Goal: Check status: Check status

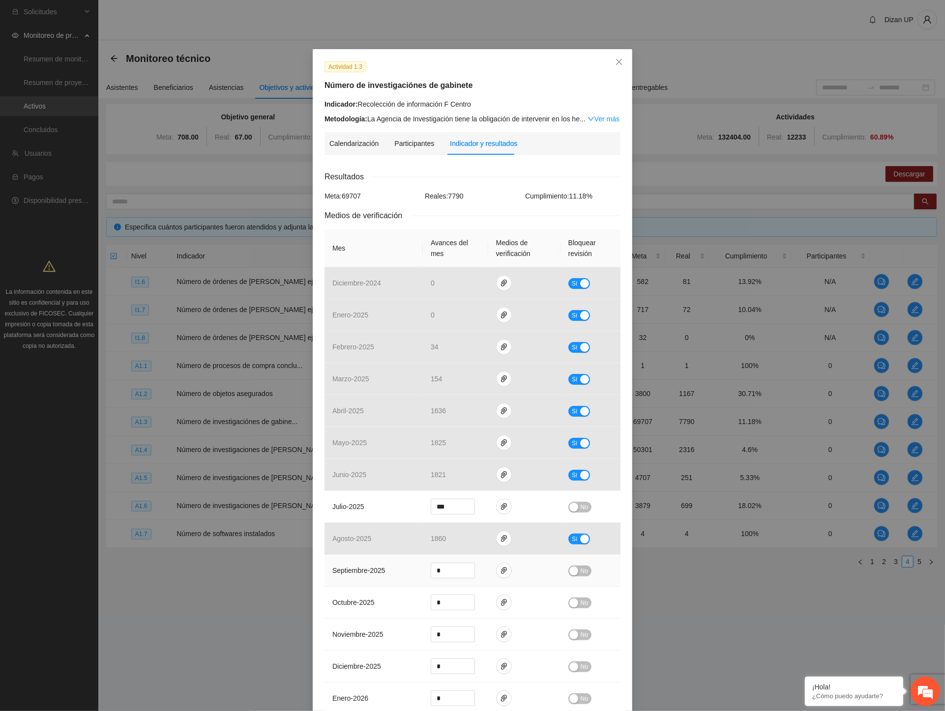
click at [324, 398] on td "septiembre - 2025" at bounding box center [373, 571] width 98 height 32
click at [567, 398] on button "No" at bounding box center [579, 507] width 23 height 11
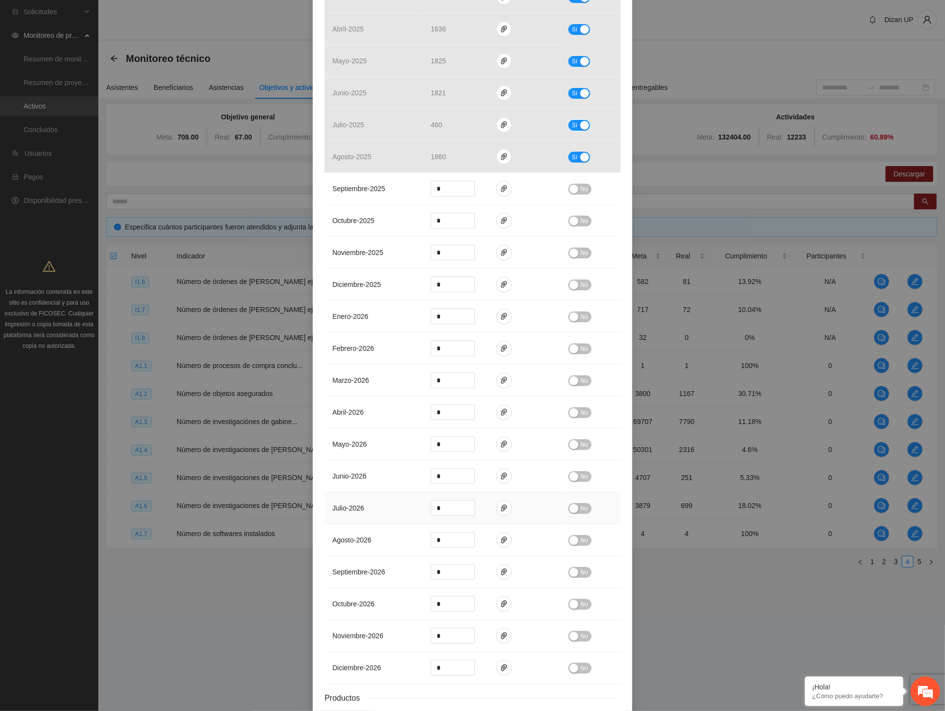
scroll to position [55, 0]
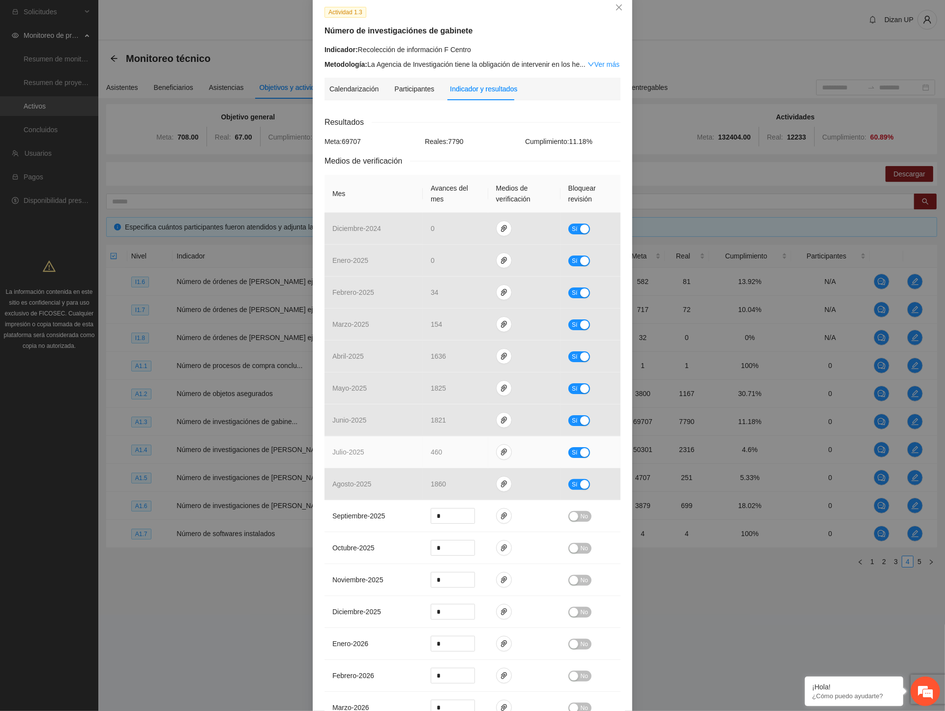
click at [567, 398] on button "Sí" at bounding box center [579, 452] width 22 height 11
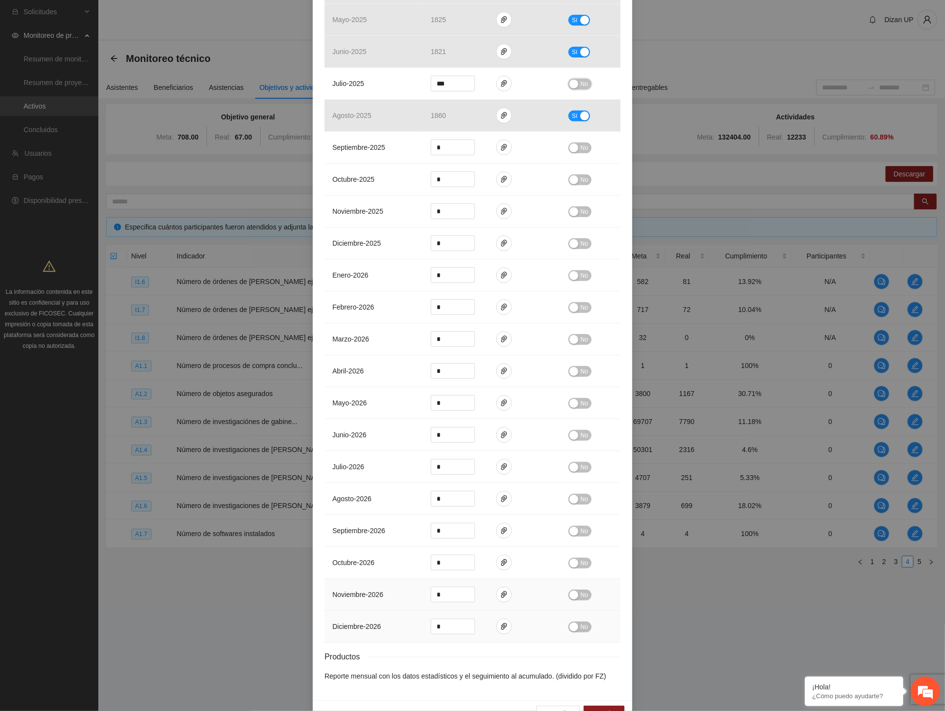
scroll to position [453, 0]
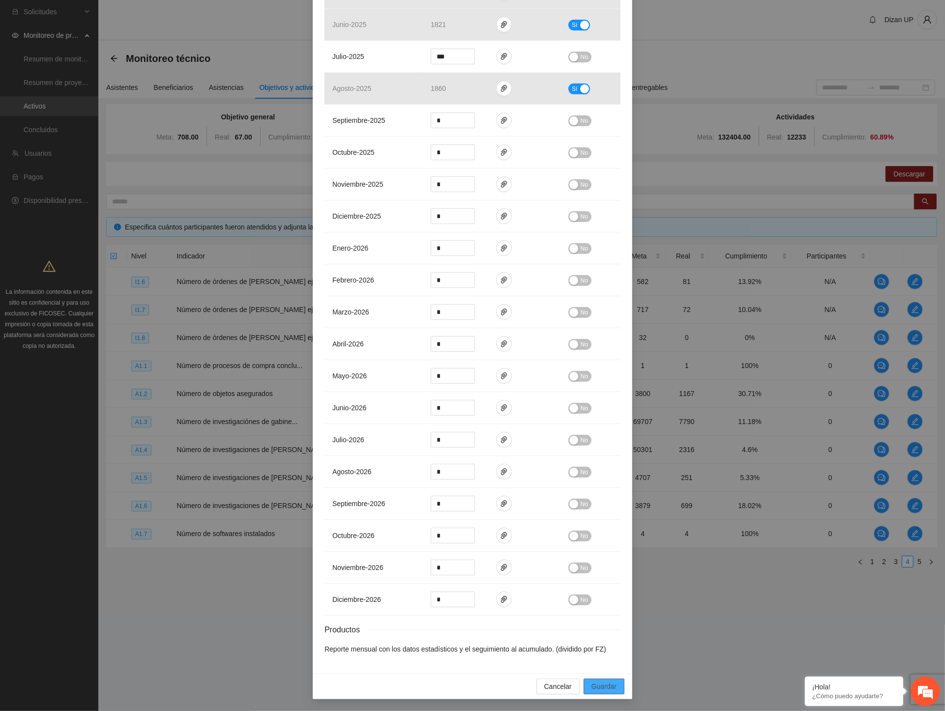
click at [567, 398] on button "Guardar" at bounding box center [603, 687] width 41 height 16
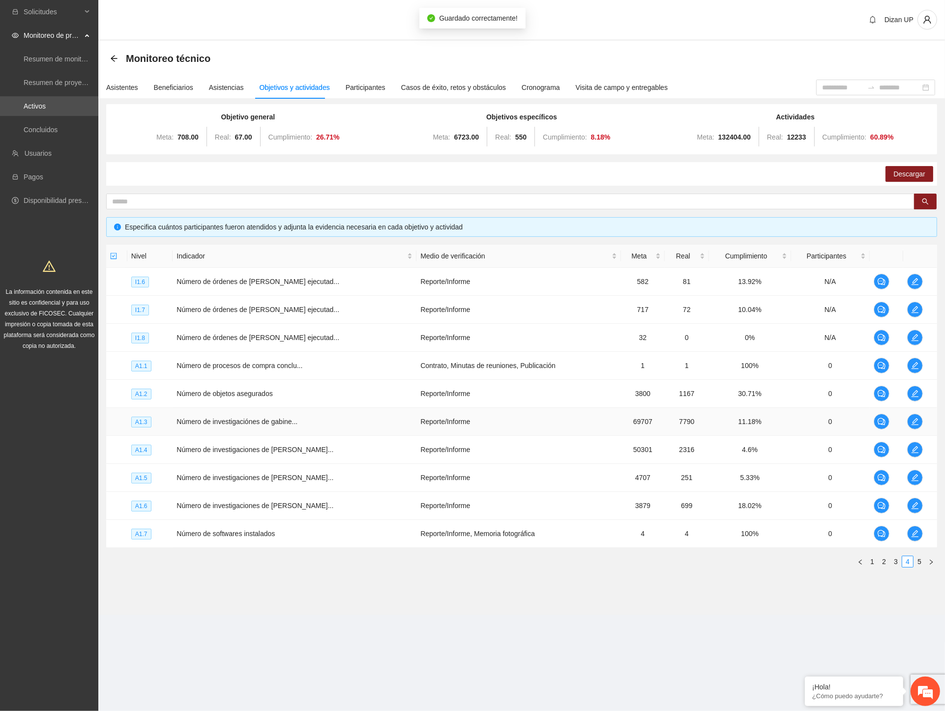
scroll to position [0, 0]
click at [567, 398] on icon "edit" at bounding box center [914, 421] width 7 height 7
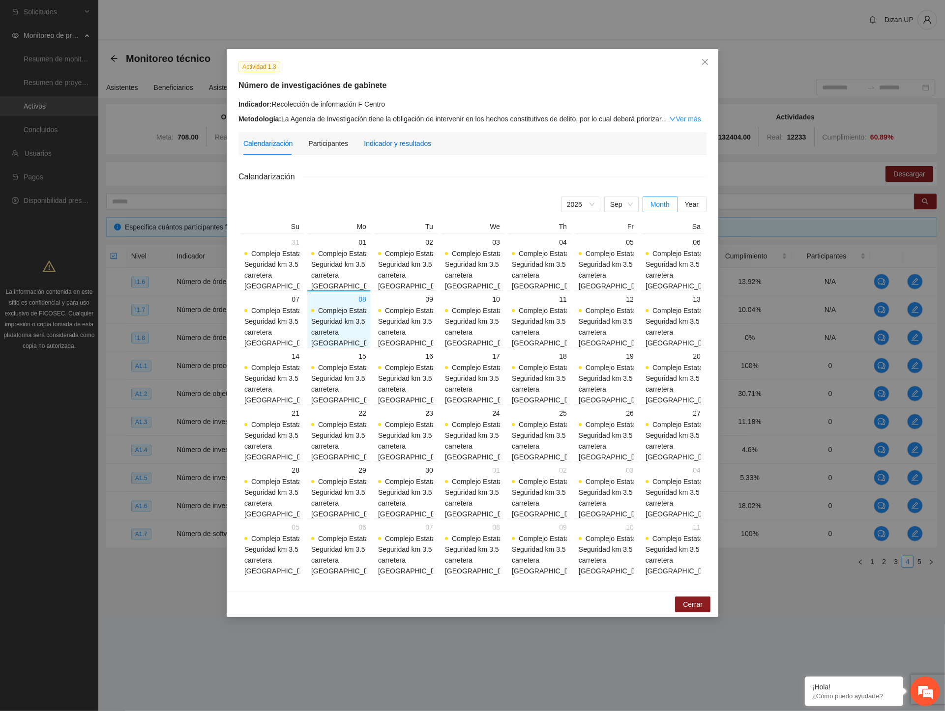
click at [406, 142] on div "Indicador y resultados" at bounding box center [397, 143] width 67 height 11
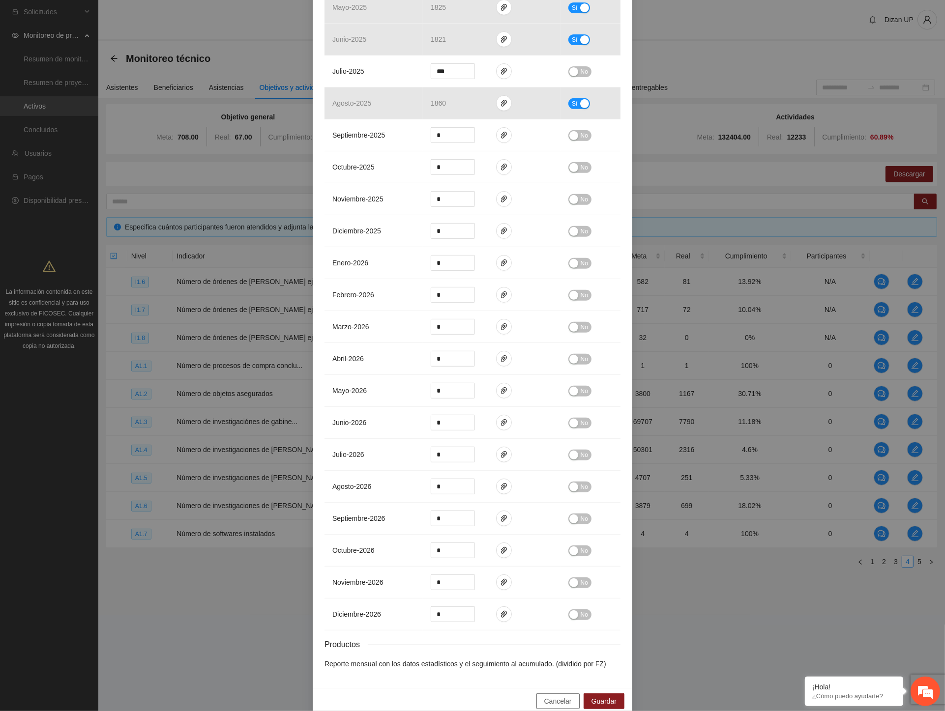
scroll to position [453, 0]
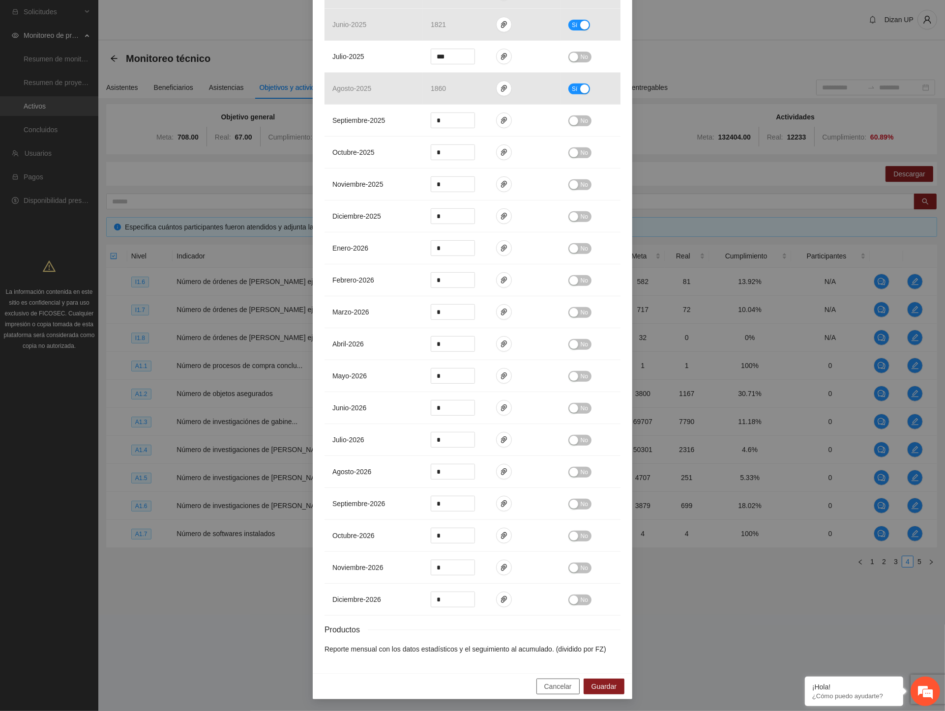
click at [548, 398] on span "Cancelar" at bounding box center [558, 686] width 28 height 11
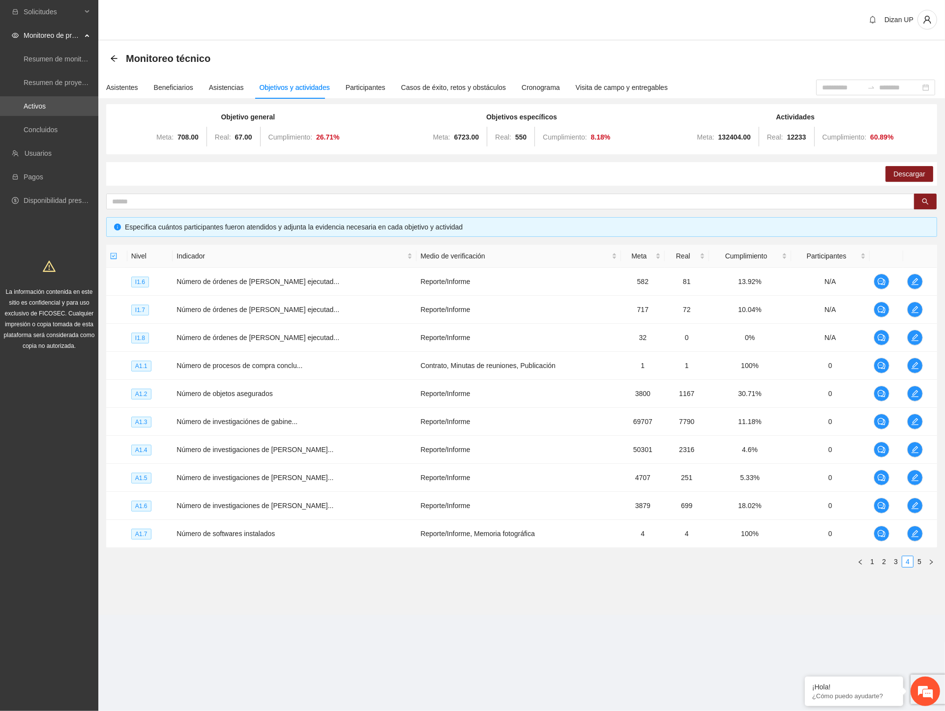
scroll to position [404, 0]
click at [567, 398] on icon "edit" at bounding box center [915, 450] width 8 height 8
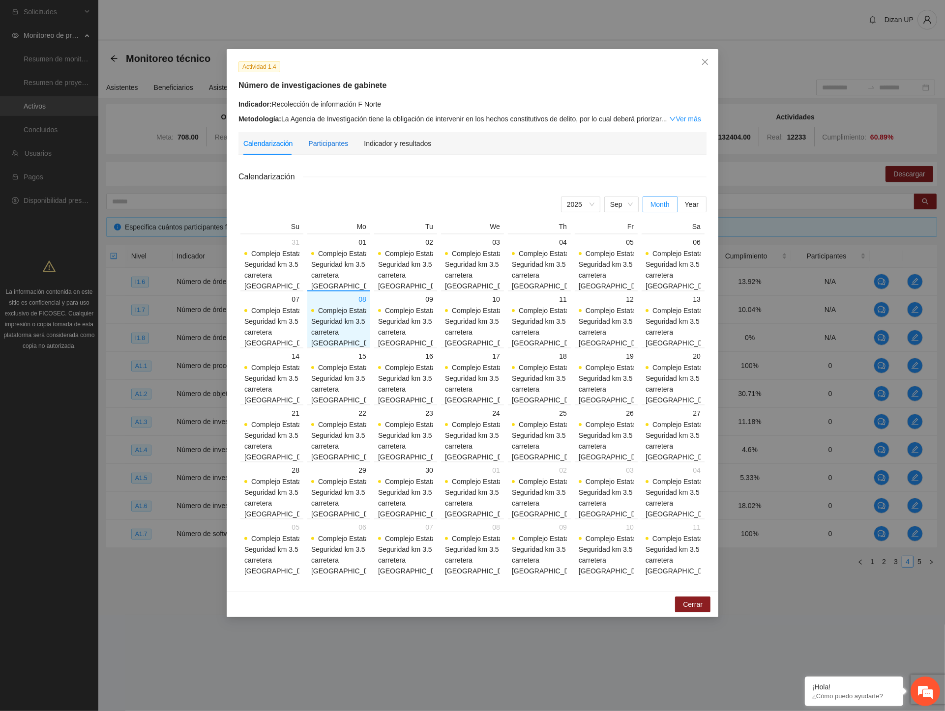
click at [316, 141] on div "Participantes" at bounding box center [328, 143] width 40 height 11
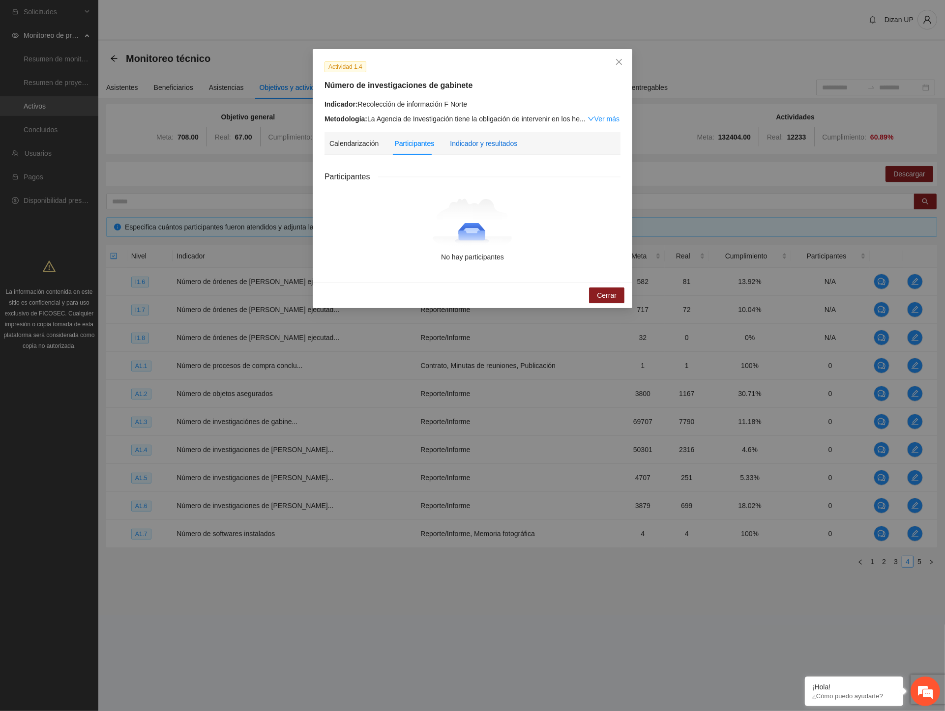
click at [479, 144] on div "Indicador y resultados" at bounding box center [483, 143] width 67 height 11
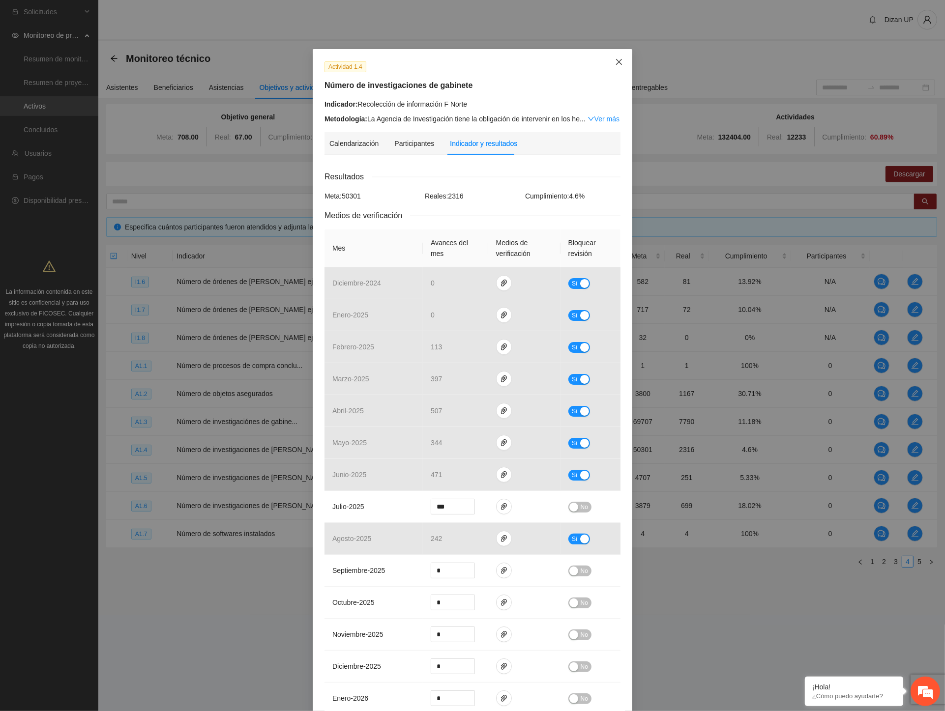
drag, startPoint x: 622, startPoint y: 59, endPoint x: 632, endPoint y: 57, distance: 10.3
click at [567, 59] on span "Close" at bounding box center [618, 62] width 27 height 27
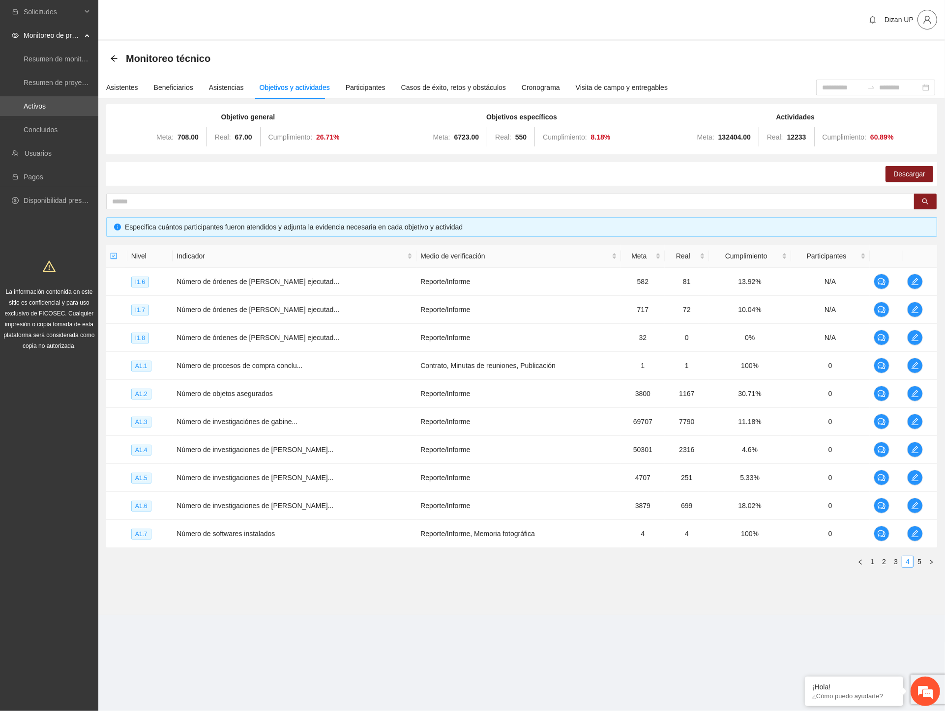
click at [567, 20] on icon "user" at bounding box center [926, 19] width 9 height 9
drag, startPoint x: 739, startPoint y: 28, endPoint x: 778, endPoint y: 27, distance: 39.3
click at [567, 28] on div "Dizan UP" at bounding box center [521, 20] width 846 height 41
click at [567, 18] on div "Dizan UP" at bounding box center [900, 20] width 72 height 20
drag, startPoint x: 882, startPoint y: 18, endPoint x: 889, endPoint y: 18, distance: 6.9
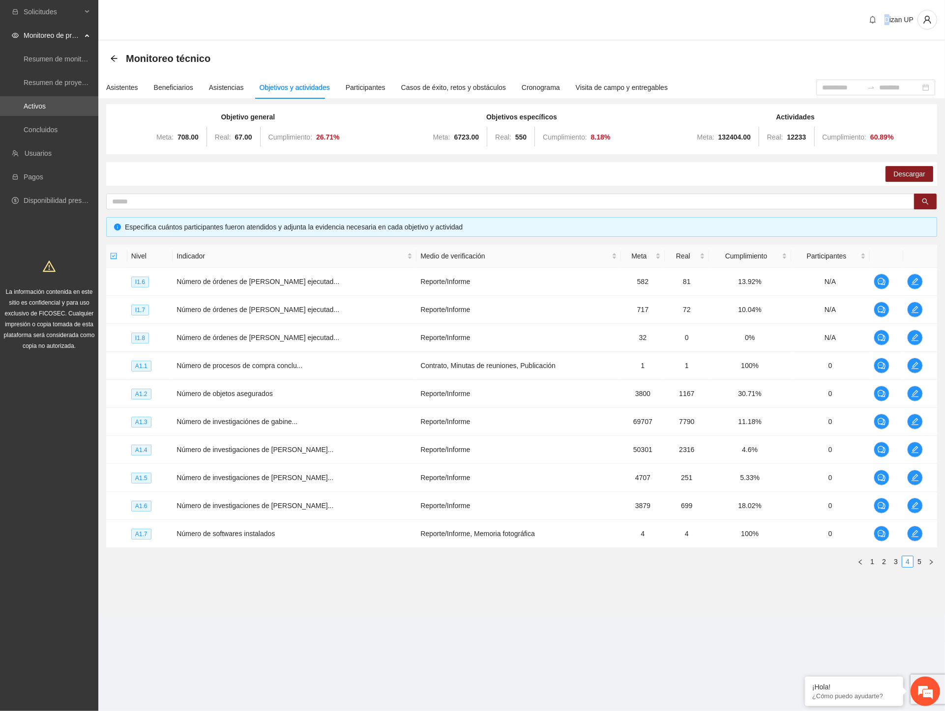
click at [567, 18] on div "Dizan UP" at bounding box center [900, 20] width 72 height 20
click at [567, 20] on span "Dizan UP" at bounding box center [898, 20] width 29 height 8
drag, startPoint x: 884, startPoint y: 30, endPoint x: 883, endPoint y: 18, distance: 12.8
click at [567, 30] on div "Dizan UP" at bounding box center [521, 20] width 846 height 41
drag, startPoint x: 883, startPoint y: 17, endPoint x: 911, endPoint y: 25, distance: 29.7
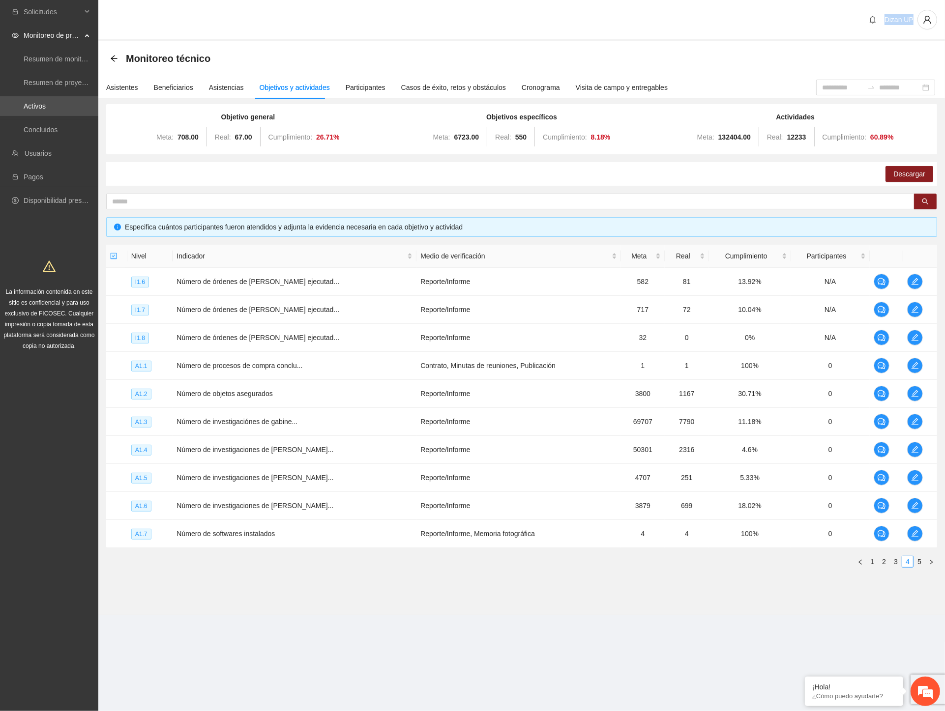
click at [567, 25] on div "Dizan UP" at bounding box center [900, 20] width 72 height 20
click at [567, 29] on div "Dizan UP" at bounding box center [521, 20] width 846 height 41
drag, startPoint x: 885, startPoint y: 21, endPoint x: 912, endPoint y: 20, distance: 26.6
click at [567, 20] on div "Dizan UP" at bounding box center [900, 20] width 72 height 20
click at [567, 18] on icon "user" at bounding box center [926, 20] width 7 height 8
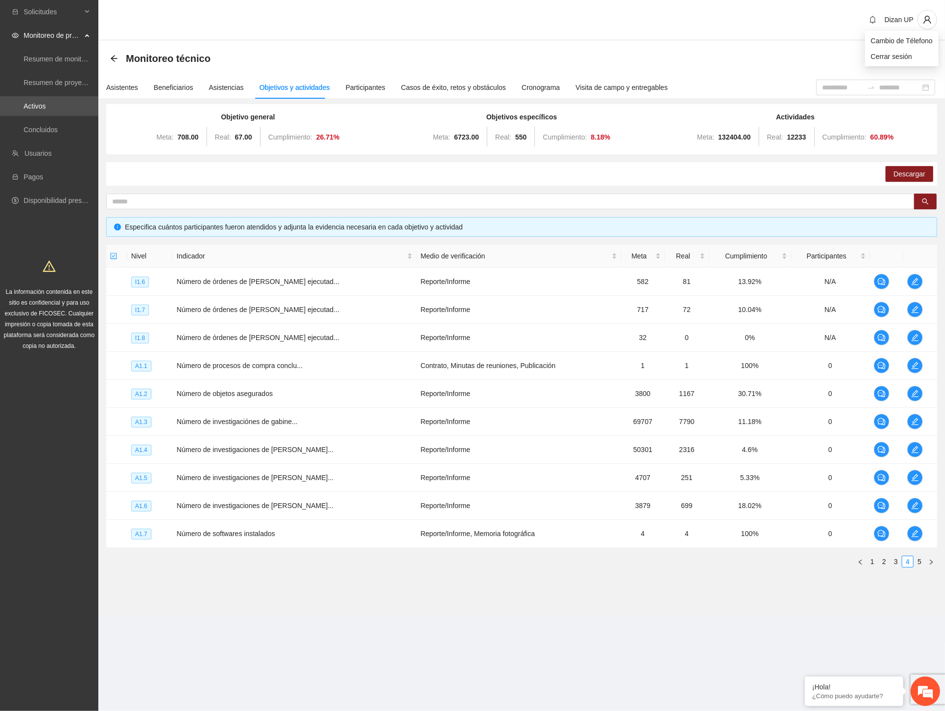
click at [567, 27] on div "Dizan UP" at bounding box center [521, 20] width 846 height 41
click at [567, 21] on icon "user" at bounding box center [926, 19] width 9 height 9
click at [567, 26] on div "Dizan UP" at bounding box center [521, 20] width 846 height 41
click at [567, 18] on icon "bell" at bounding box center [872, 20] width 8 height 8
click at [567, 18] on icon "user" at bounding box center [926, 19] width 9 height 9
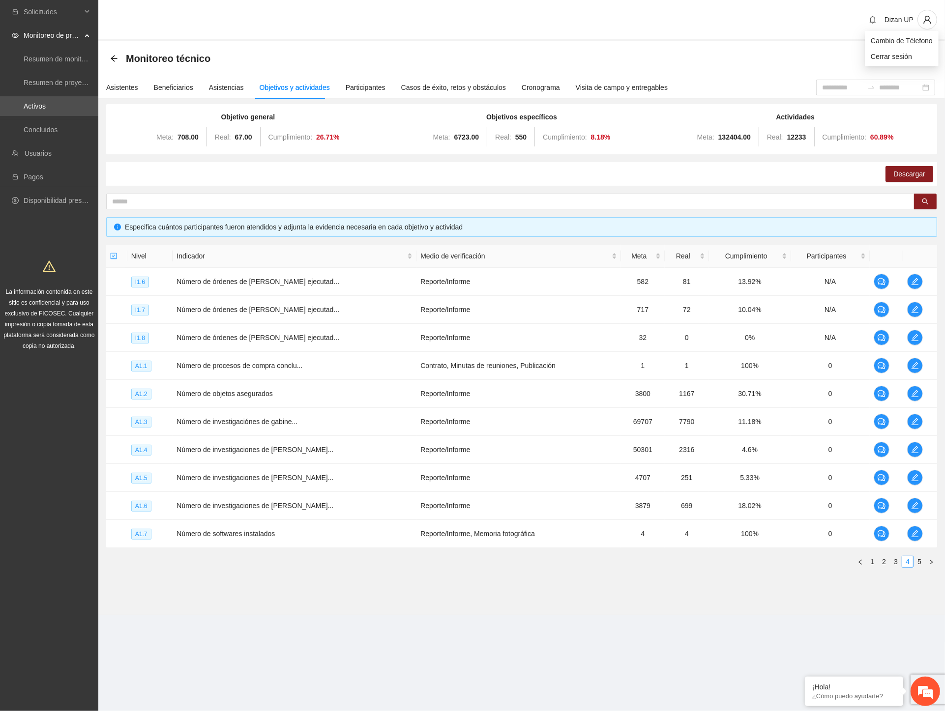
click at [567, 21] on div "Dizan UP" at bounding box center [521, 20] width 846 height 41
click at [567, 398] on icon "edit" at bounding box center [915, 450] width 8 height 8
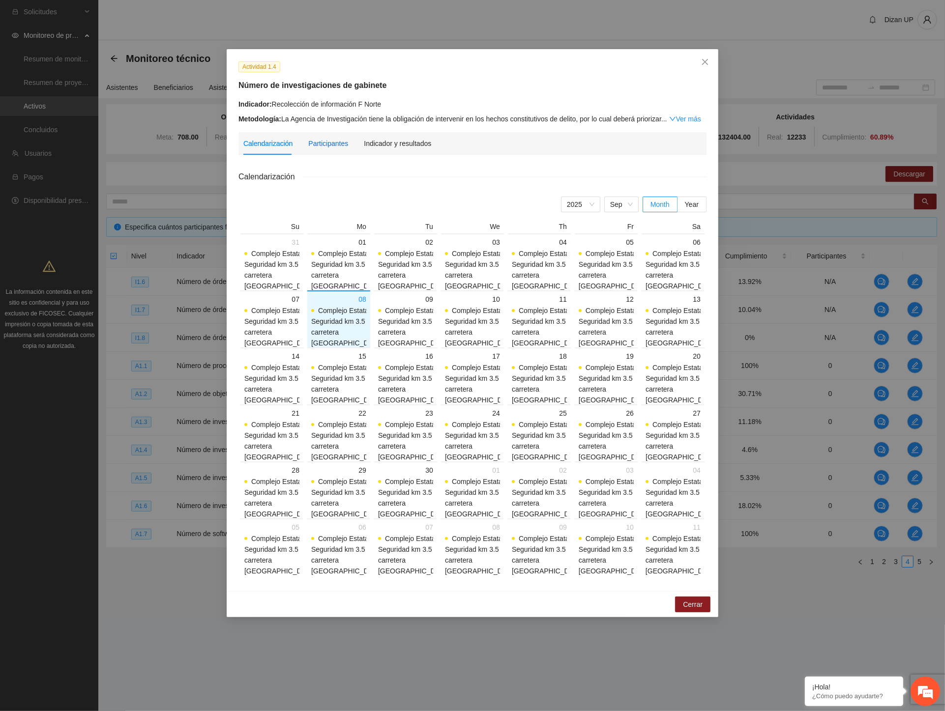
click at [323, 139] on div "Participantes" at bounding box center [328, 143] width 40 height 11
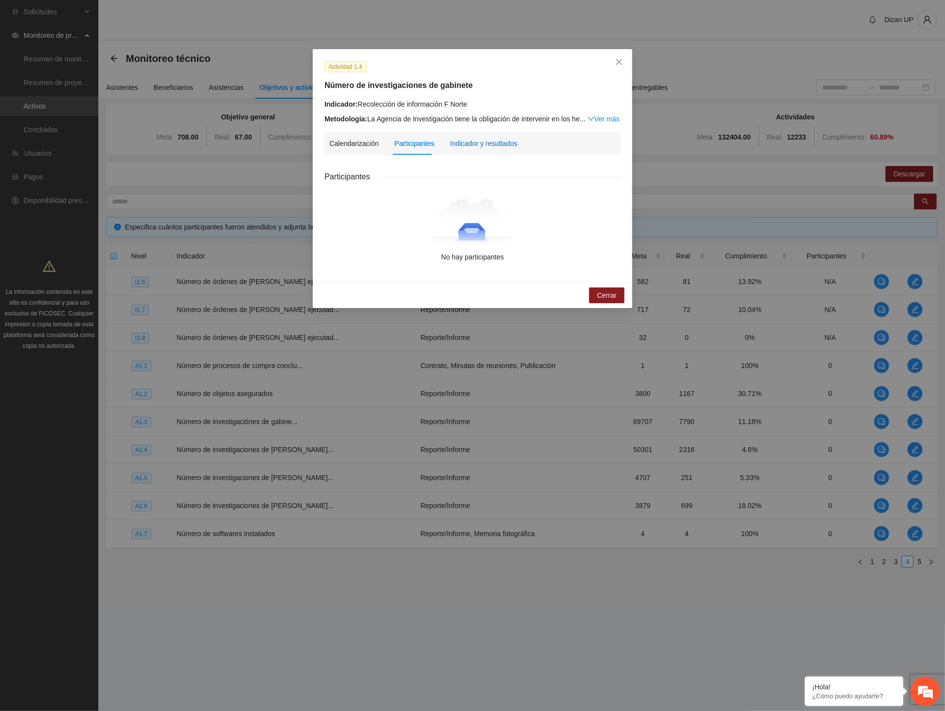
click at [458, 141] on div "Indicador y resultados" at bounding box center [483, 143] width 67 height 11
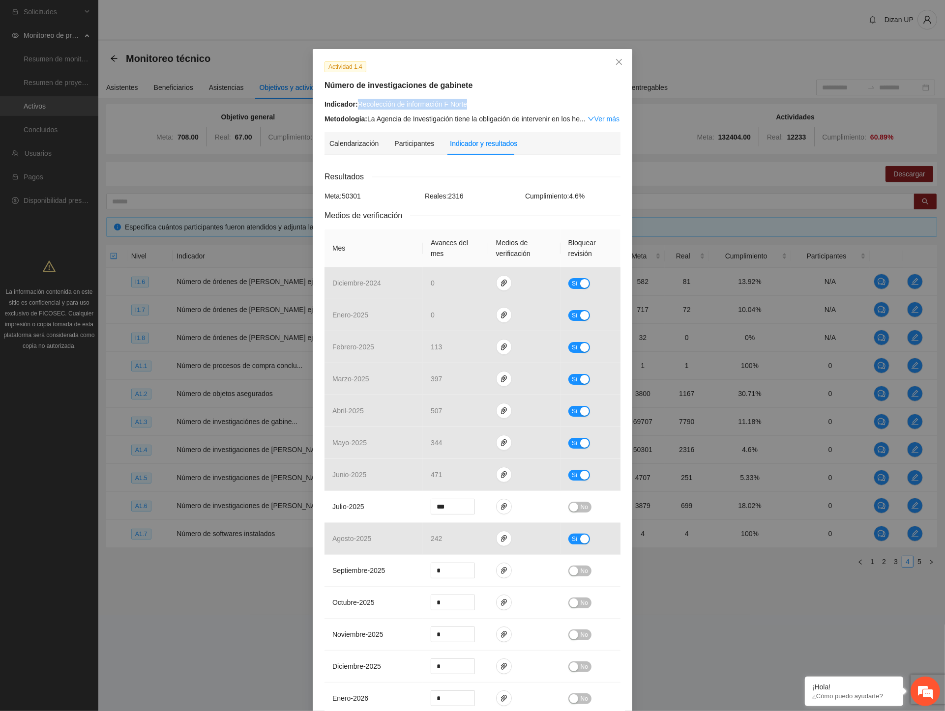
drag, startPoint x: 477, startPoint y: 104, endPoint x: 355, endPoint y: 107, distance: 122.4
click at [355, 107] on div "Indicador: Recolección de información F Norte" at bounding box center [472, 104] width 296 height 11
copy div "Recolección de información F Norte"
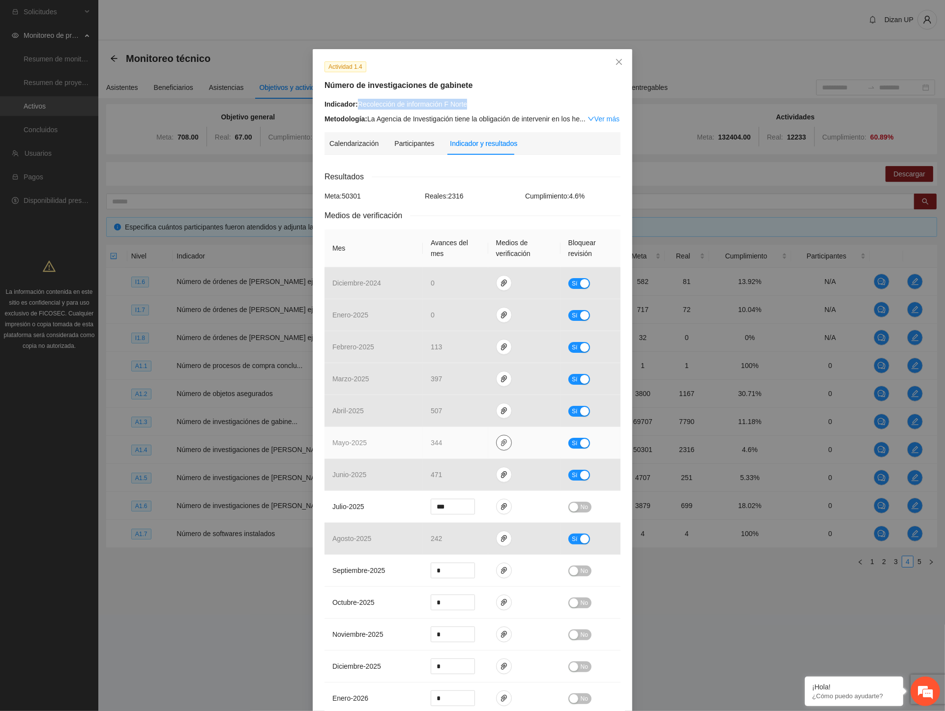
click at [496, 398] on button "button" at bounding box center [504, 443] width 16 height 16
click at [473, 398] on link "INVESTIGACIONDEGABINETEZONANORTE.pdf" at bounding box center [502, 399] width 141 height 11
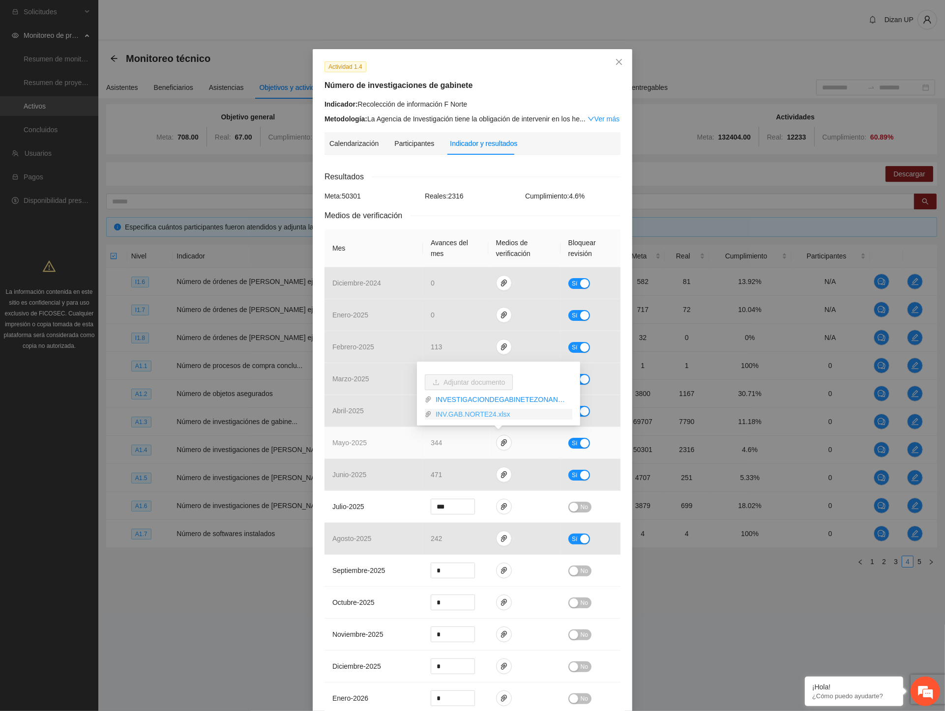
click at [460, 398] on link "INV.GAB.NORTE24.xlsx" at bounding box center [502, 414] width 141 height 11
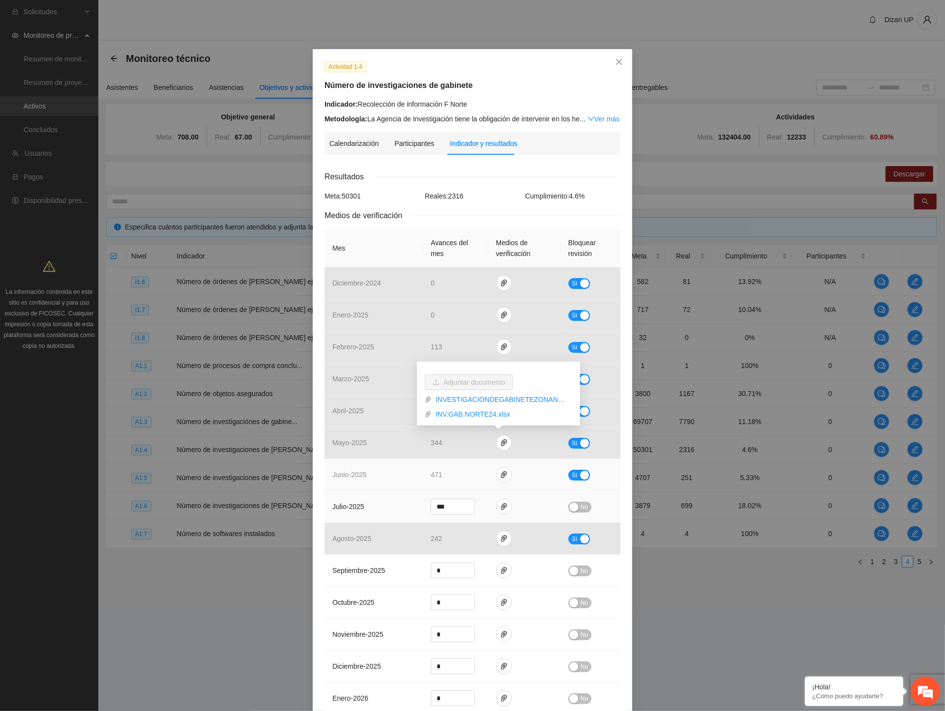
drag, startPoint x: 345, startPoint y: 490, endPoint x: 412, endPoint y: 477, distance: 68.7
click at [346, 398] on td "junio - 2025" at bounding box center [373, 475] width 98 height 32
click at [500, 398] on icon "paper-clip" at bounding box center [504, 475] width 8 height 8
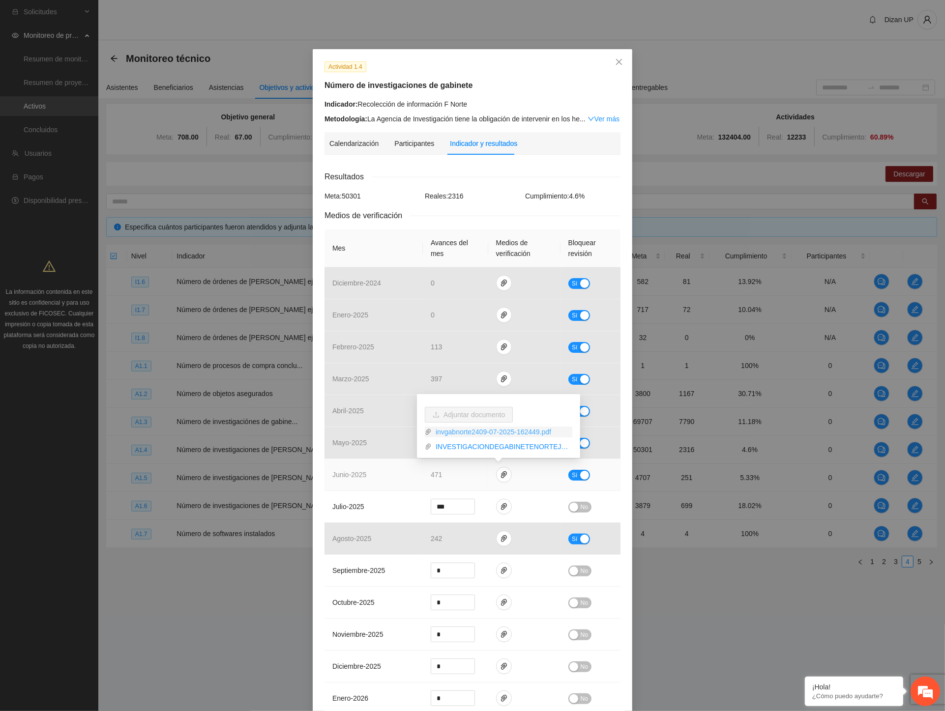
click at [478, 398] on link "invgabnorte2409-07-2025-162449.pdf" at bounding box center [502, 432] width 141 height 11
click at [468, 398] on link "INVESTIGACIONDEGABINETENORTEJUNIO.xlsx" at bounding box center [502, 446] width 141 height 11
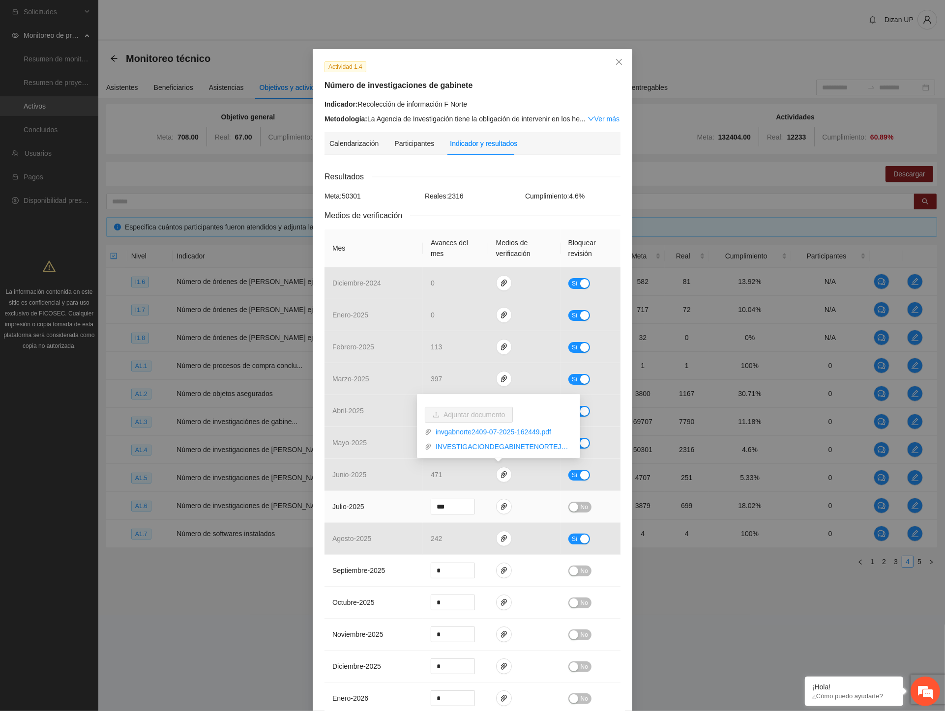
drag, startPoint x: 372, startPoint y: 504, endPoint x: 408, endPoint y: 503, distance: 36.4
click at [372, 398] on td "julio - 2025" at bounding box center [373, 507] width 98 height 32
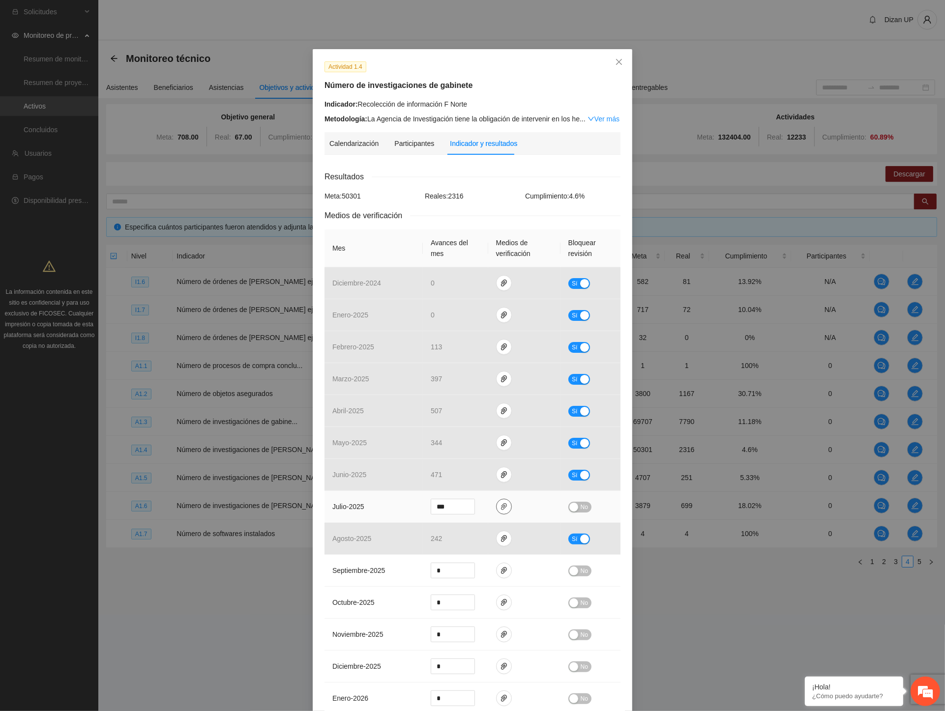
click at [500, 398] on icon "paper-clip" at bounding box center [504, 507] width 8 height 8
click at [481, 398] on link "INVGABNORTE24.xlsx" at bounding box center [496, 464] width 129 height 11
click at [477, 398] on link "ZONANORTEINVESTIGACIONDEGABINETE2024_0001.pdf" at bounding box center [496, 478] width 129 height 11
click at [215, 398] on div "Actividad 1.4 Número de investigaciones de gabinete Indicador: Recolección de i…" at bounding box center [472, 355] width 945 height 711
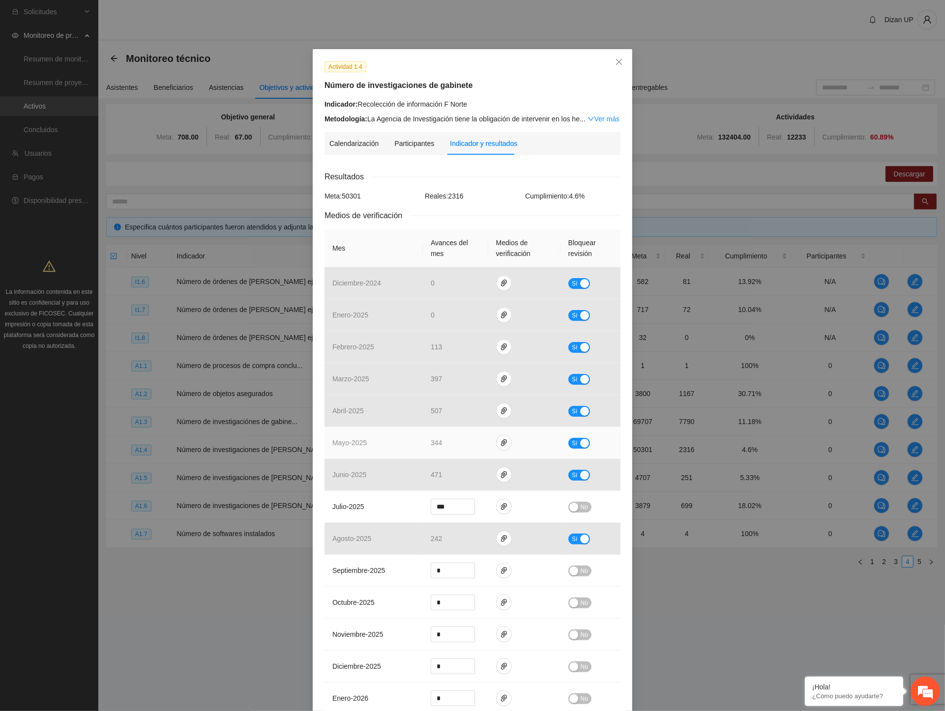
click at [567, 398] on span "Sí" at bounding box center [575, 443] width 6 height 11
click at [463, 398] on span "Increase Value" at bounding box center [468, 438] width 11 height 7
type input "***"
click at [567, 398] on span "No" at bounding box center [583, 443] width 7 height 11
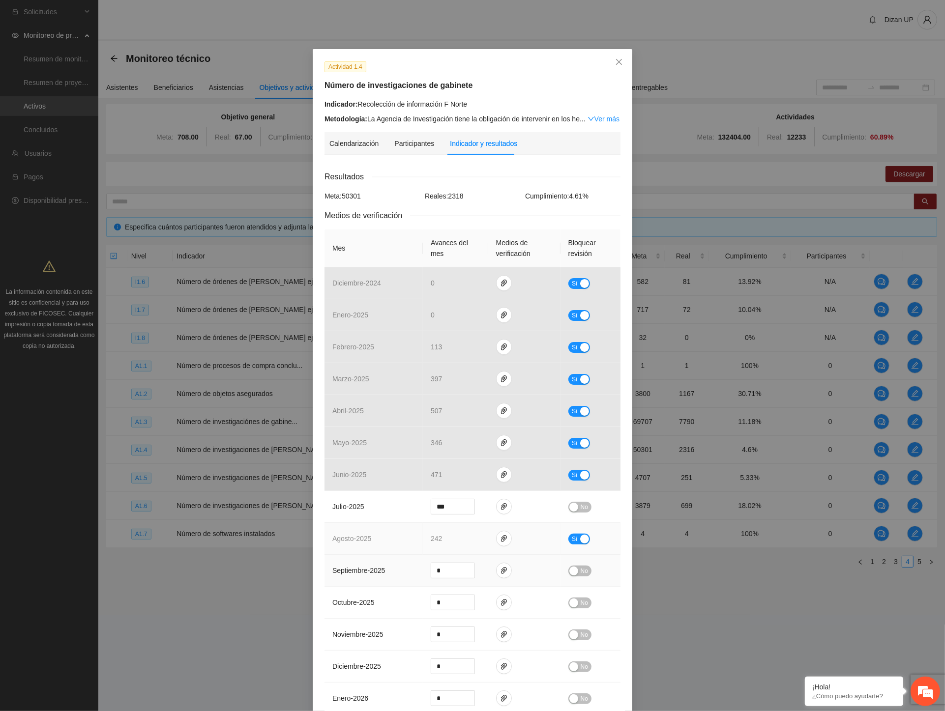
drag, startPoint x: 385, startPoint y: 570, endPoint x: 426, endPoint y: 528, distance: 58.7
click at [385, 398] on td "septiembre - 2025" at bounding box center [373, 571] width 98 height 32
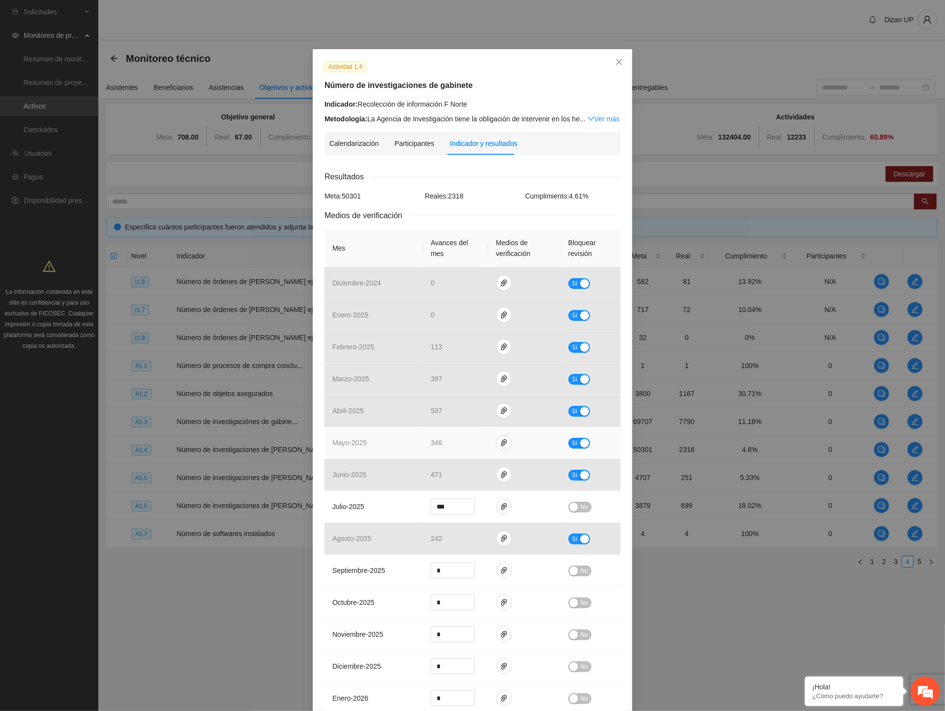
click at [567, 398] on div "button" at bounding box center [584, 443] width 9 height 9
drag, startPoint x: 435, startPoint y: 447, endPoint x: 454, endPoint y: 441, distance: 20.1
click at [438, 398] on input "***" at bounding box center [452, 442] width 43 height 15
drag, startPoint x: 454, startPoint y: 441, endPoint x: 411, endPoint y: 441, distance: 42.8
click at [411, 398] on tr "mayo - 2025 *** No" at bounding box center [472, 443] width 296 height 32
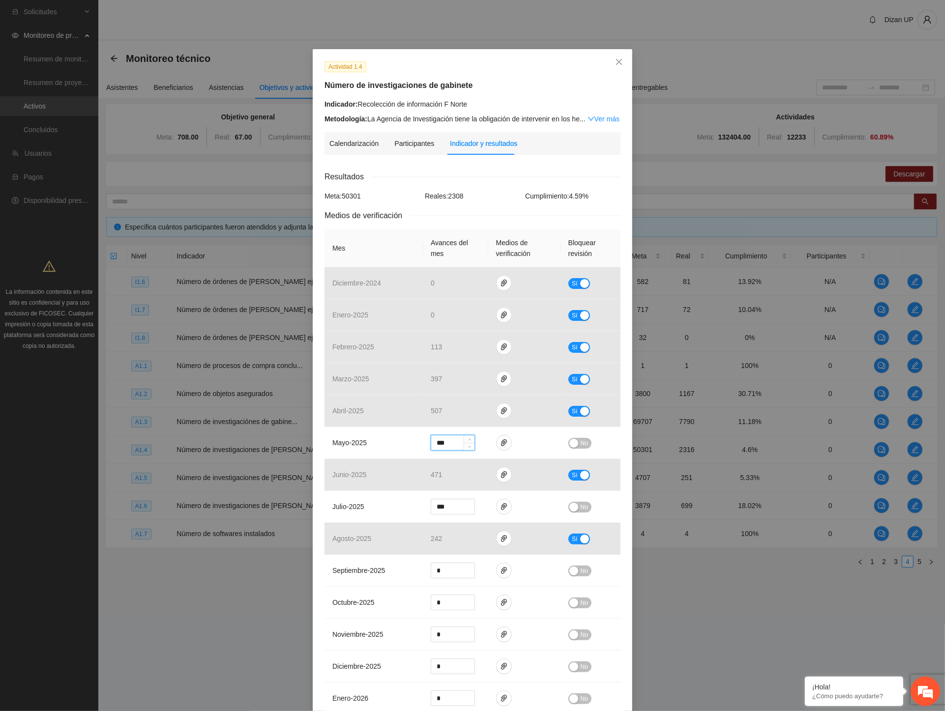
type input "***"
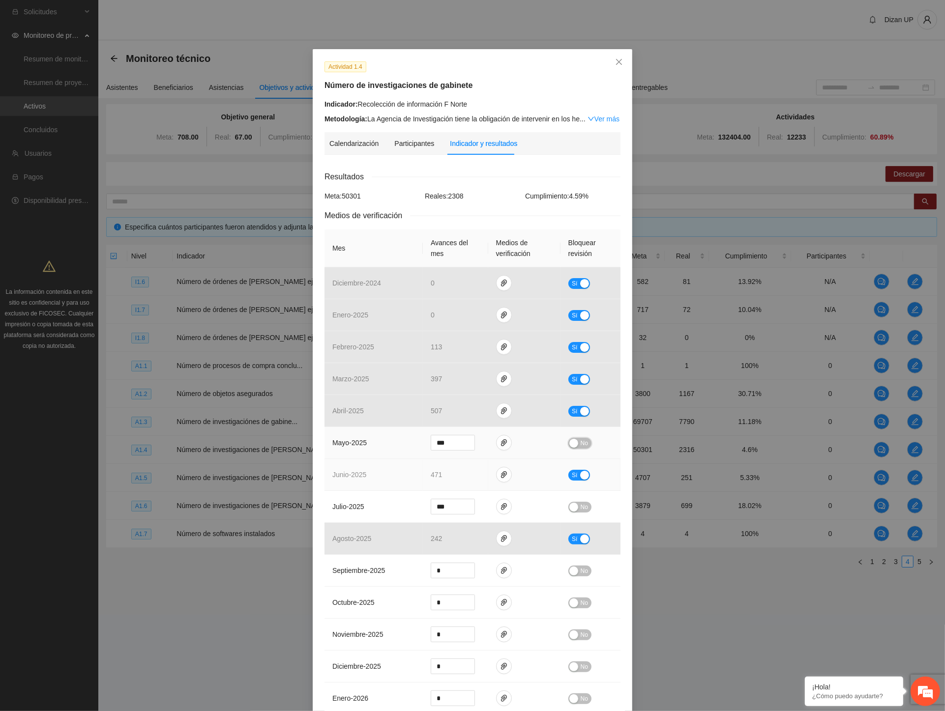
drag, startPoint x: 574, startPoint y: 445, endPoint x: 529, endPoint y: 482, distance: 57.6
click at [567, 398] on button "No" at bounding box center [579, 443] width 23 height 11
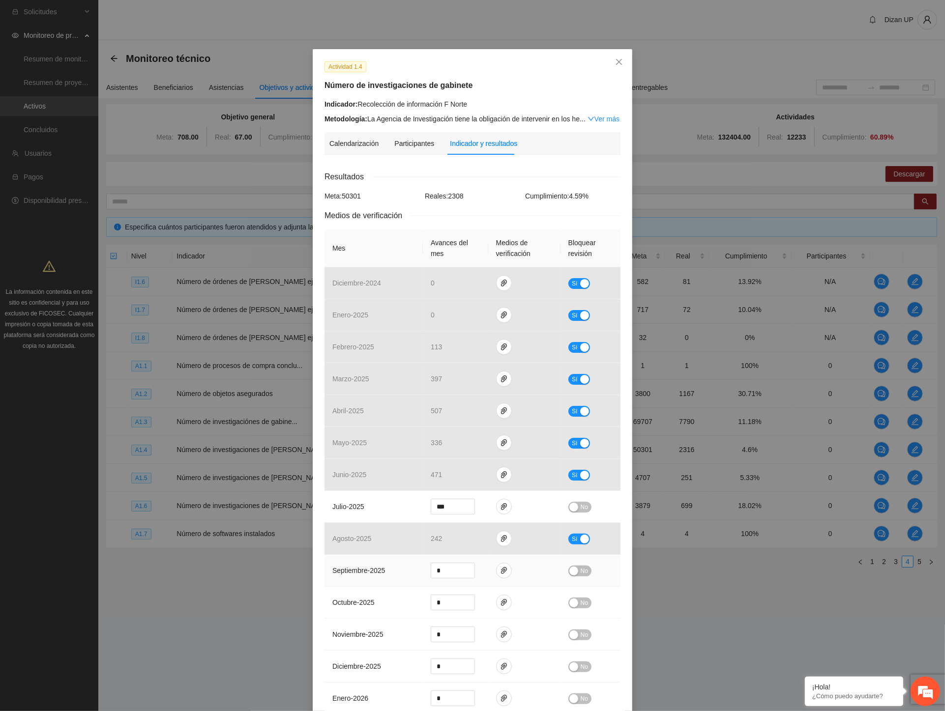
click at [332, 398] on td "septiembre - 2025" at bounding box center [373, 571] width 98 height 32
click at [347, 398] on td "octubre - 2025" at bounding box center [373, 603] width 98 height 32
click at [567, 398] on div "button" at bounding box center [573, 507] width 9 height 9
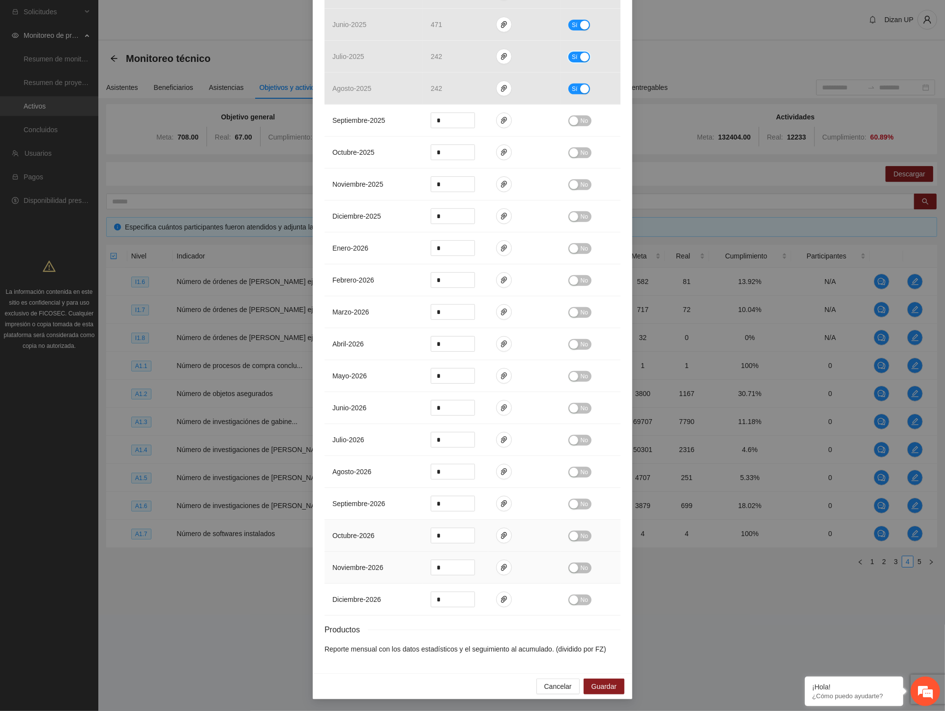
scroll to position [453, 0]
click at [567, 398] on span "Guardar" at bounding box center [603, 686] width 25 height 11
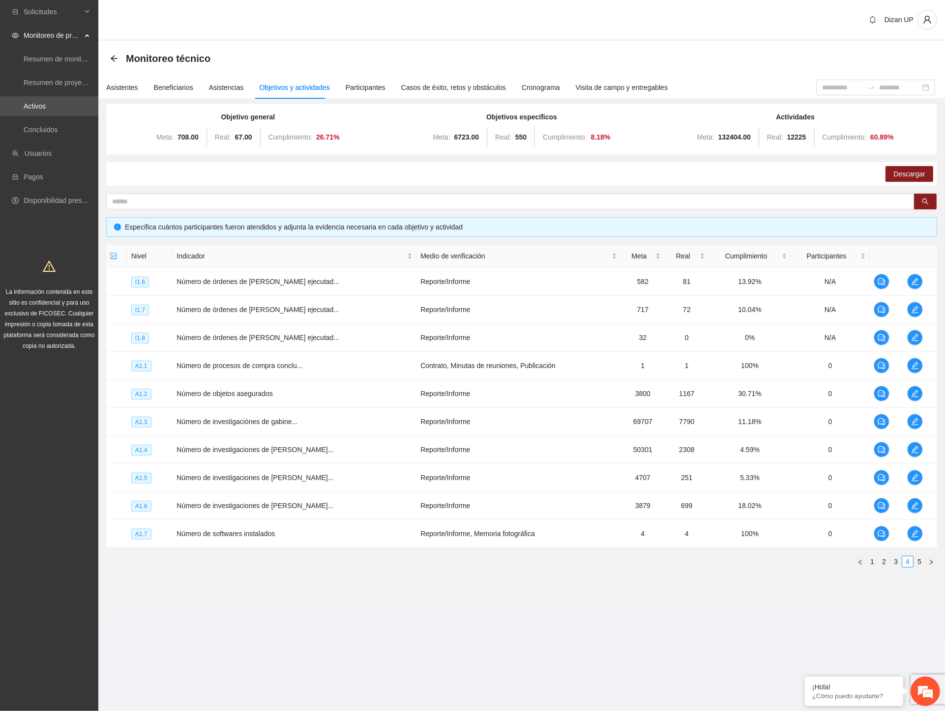
scroll to position [0, 0]
click at [567, 116] on div "Actividades Meta: 132404.00 Real: 12225 Cumplimiento: 60.89 %" at bounding box center [795, 129] width 269 height 35
click at [567, 398] on icon "edit" at bounding box center [914, 477] width 7 height 7
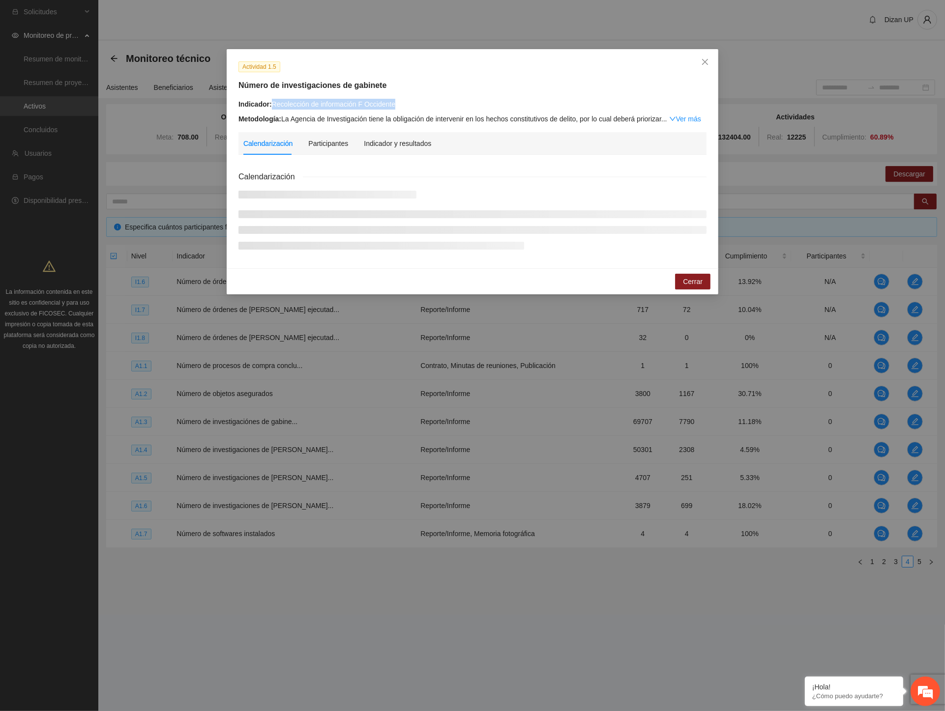
drag, startPoint x: 408, startPoint y: 101, endPoint x: 272, endPoint y: 100, distance: 136.1
click at [272, 100] on div "Indicador: Recolección de información F Occidente" at bounding box center [472, 104] width 468 height 11
copy div "Recolección de información F Occidente"
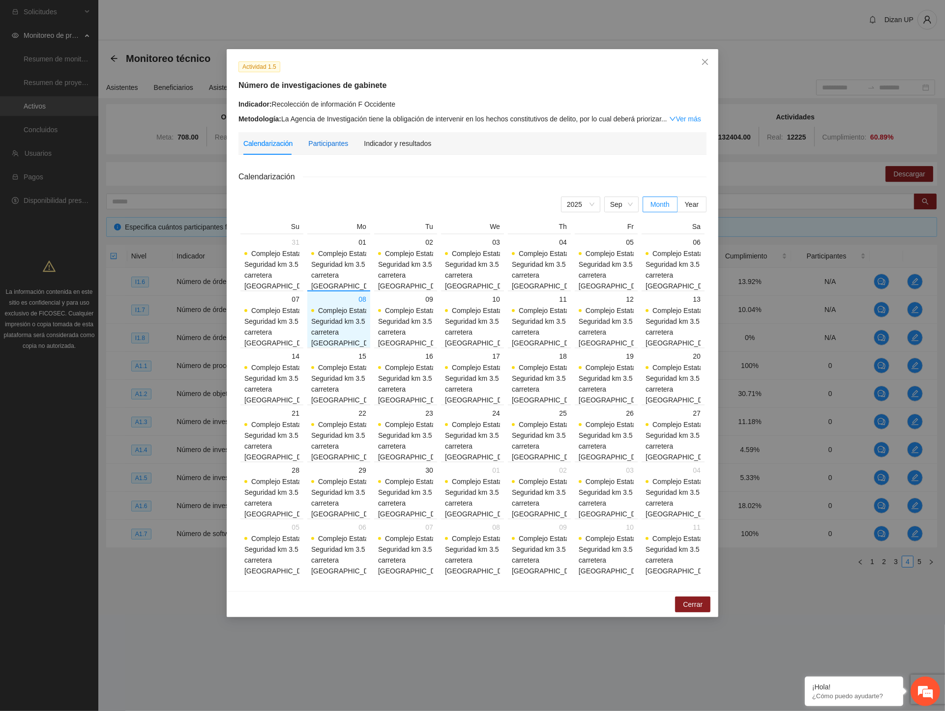
click at [323, 145] on div "Participantes" at bounding box center [328, 143] width 40 height 11
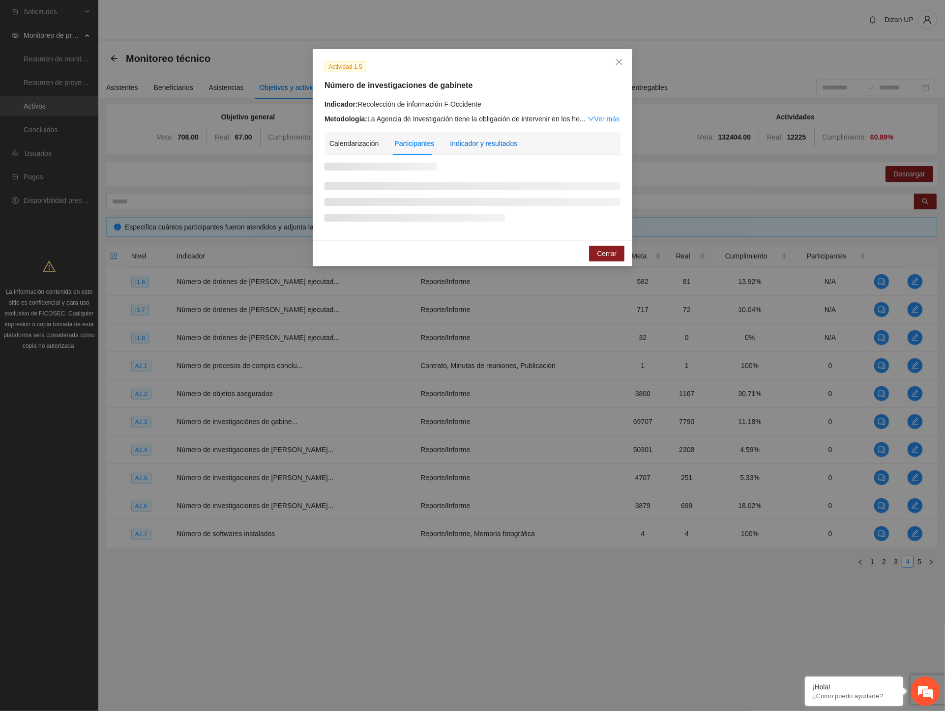
click at [490, 144] on div "Indicador y resultados" at bounding box center [483, 143] width 67 height 11
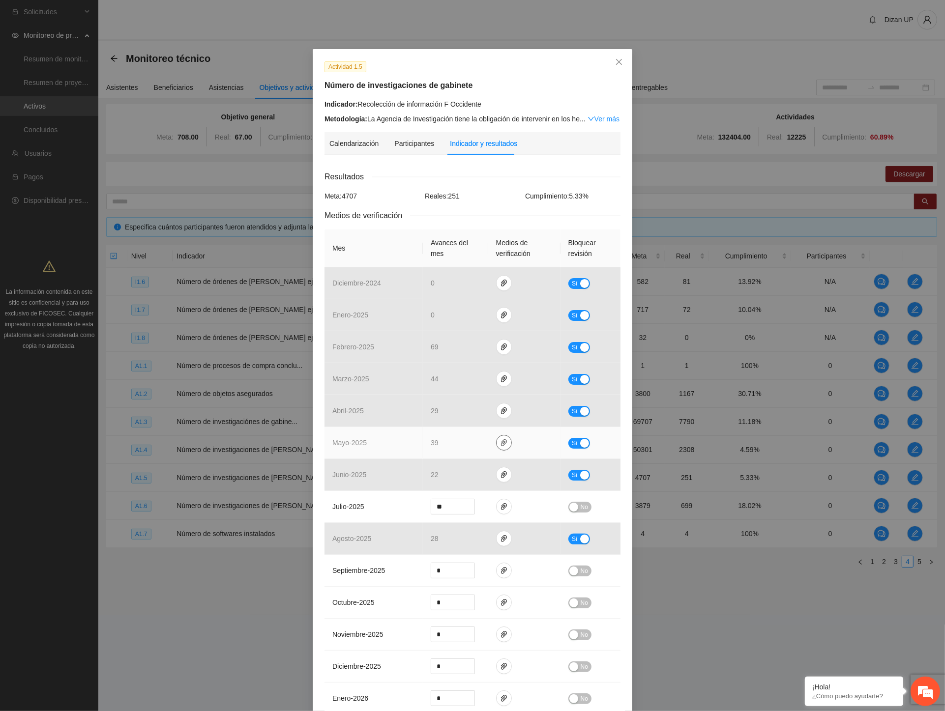
click at [500, 398] on icon "paper-clip" at bounding box center [504, 443] width 8 height 8
click at [502, 398] on link "INVESTIGACIONDEGABINETEZONAOCCIDENTE.pdf" at bounding box center [502, 414] width 141 height 11
click at [356, 398] on td "mayo - 2025" at bounding box center [373, 443] width 98 height 32
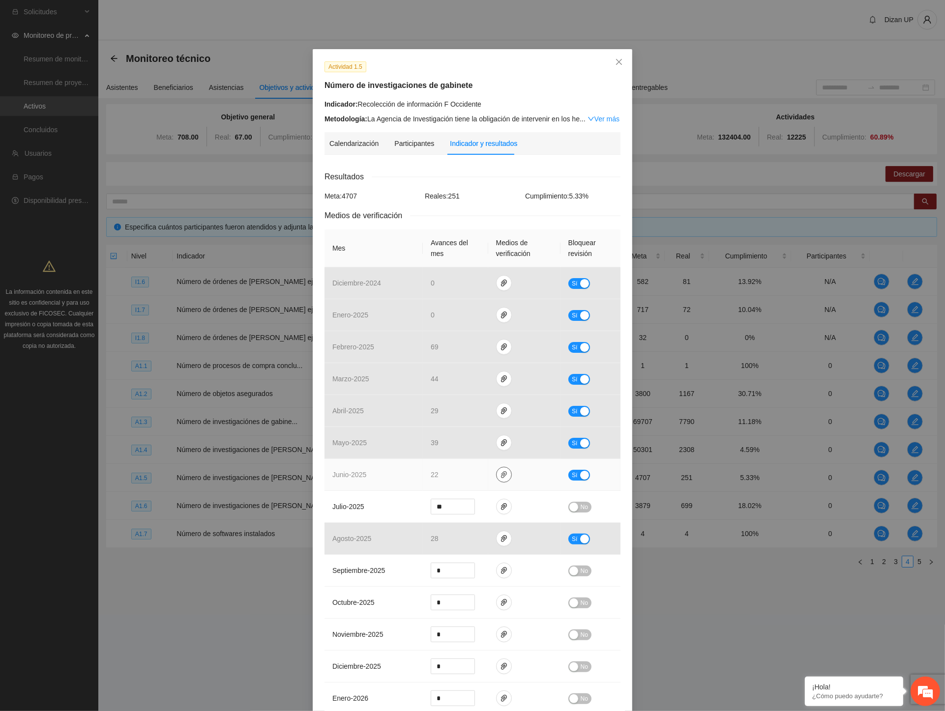
click at [500, 398] on icon "paper-clip" at bounding box center [504, 475] width 8 height 8
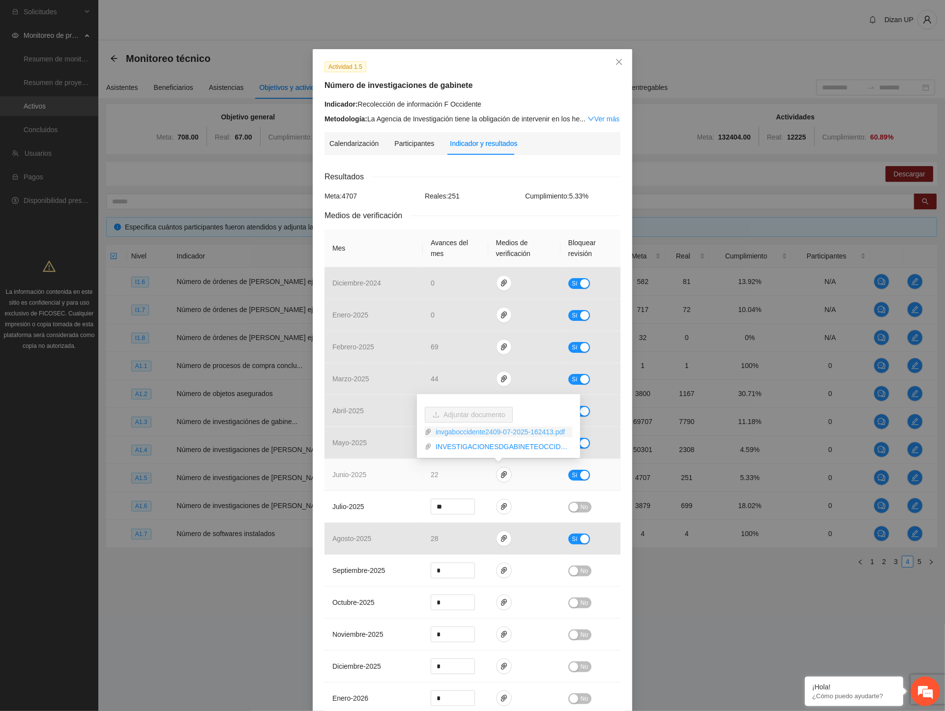
click at [468, 398] on link "invgaboccidente2409-07-2025-162413.pdf" at bounding box center [502, 432] width 141 height 11
click at [472, 398] on link "INVESTIGACIONESDGABINETEOCCIDENTEJUNIO.xlsx" at bounding box center [502, 446] width 141 height 11
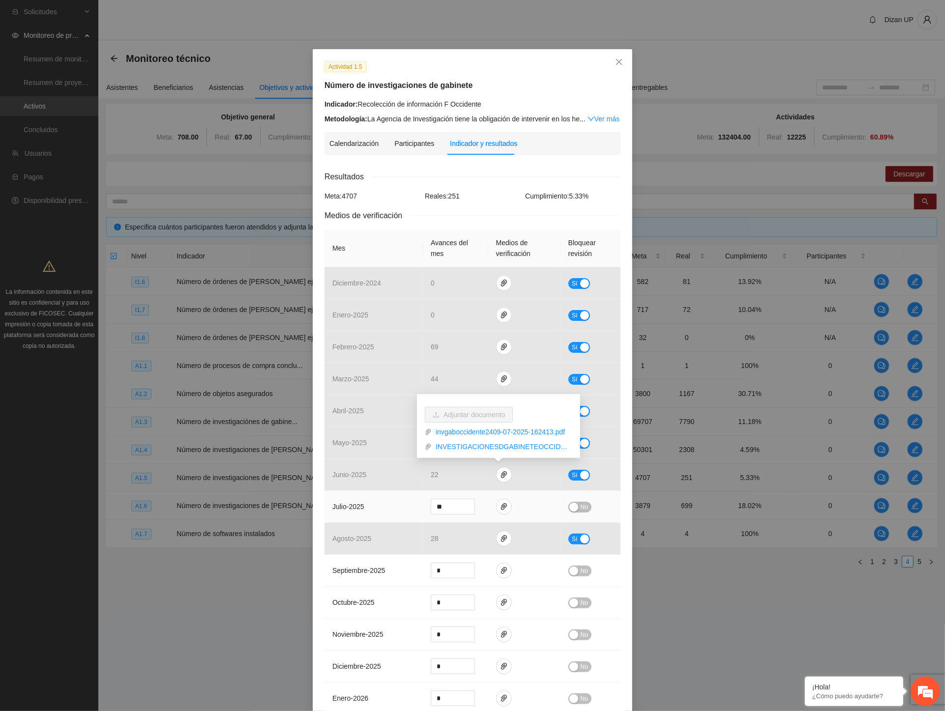
drag, startPoint x: 357, startPoint y: 517, endPoint x: 378, endPoint y: 509, distance: 22.4
click at [358, 398] on td "julio - 2025" at bounding box center [373, 507] width 98 height 32
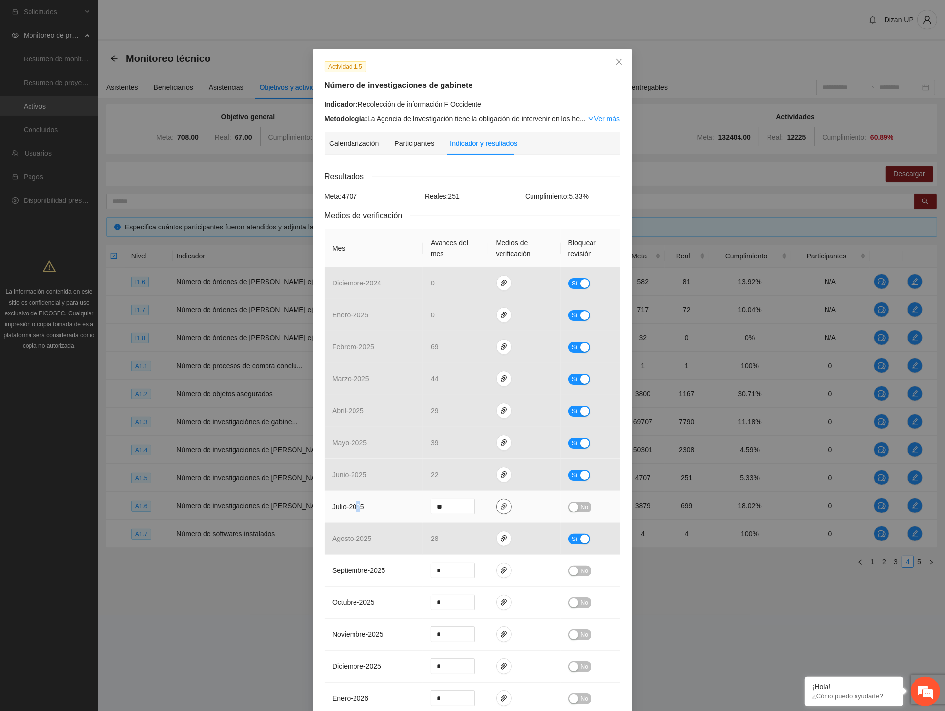
click at [501, 398] on icon "paper-clip" at bounding box center [504, 506] width 6 height 7
click at [453, 398] on link "ZONAOCCIDENTEINVESTIGACIONDEGABINETE2024_0001.pdf" at bounding box center [496, 464] width 129 height 11
click at [449, 398] on link "INVGABOCCI24.xlsx" at bounding box center [496, 478] width 129 height 11
click at [487, 398] on link "ZONAOCCIDENTEINVESTIGACIONDEGABINETE2024_0001.pdf" at bounding box center [496, 464] width 129 height 11
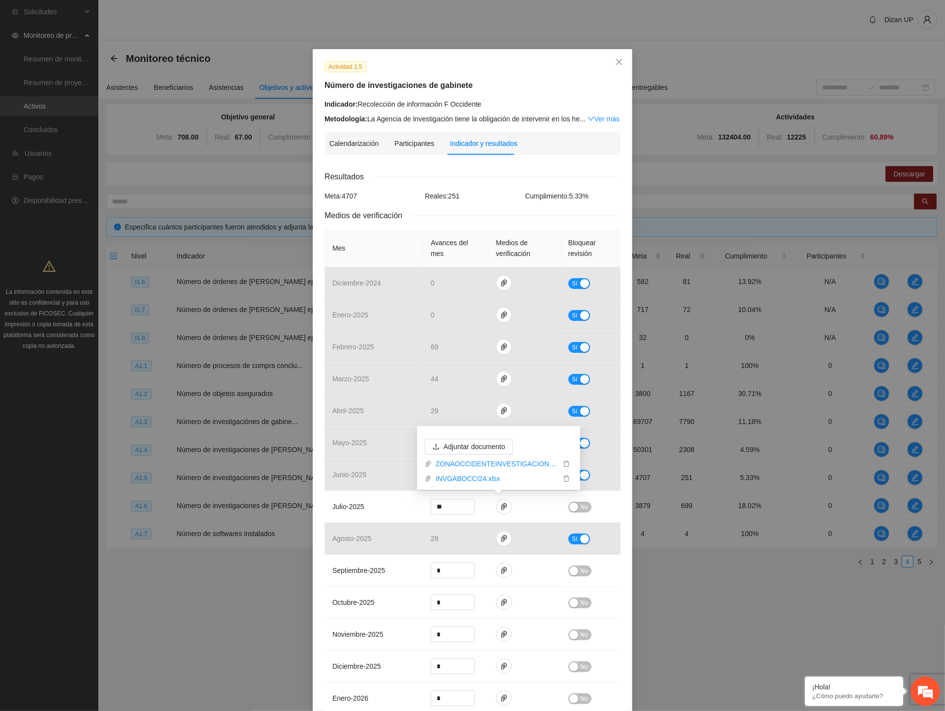
click at [202, 398] on div "Actividad 1.5 Número de investigaciones de gabinete Indicador: Recolección de i…" at bounding box center [472, 355] width 945 height 711
click at [567, 129] on div "Actividad 1.5 Número de investigaciones de gabinete Indicador: Recolección de i…" at bounding box center [472, 355] width 945 height 711
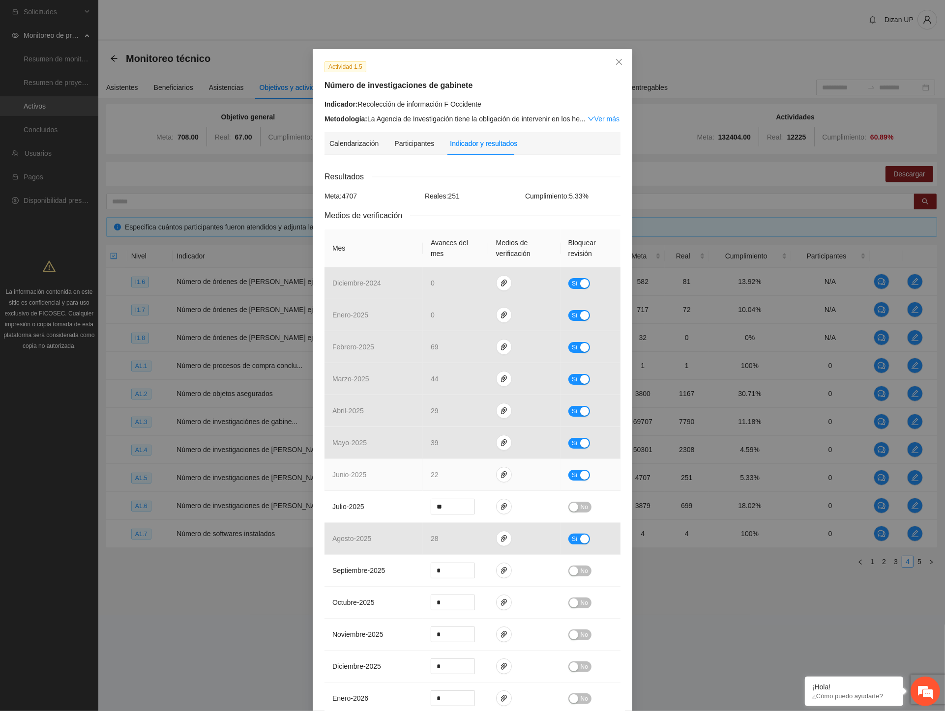
drag, startPoint x: 203, startPoint y: 597, endPoint x: 340, endPoint y: 474, distance: 183.7
click at [203, 398] on div "Actividad 1.5 Número de investigaciones de gabinete Indicador: Recolección de i…" at bounding box center [472, 355] width 945 height 711
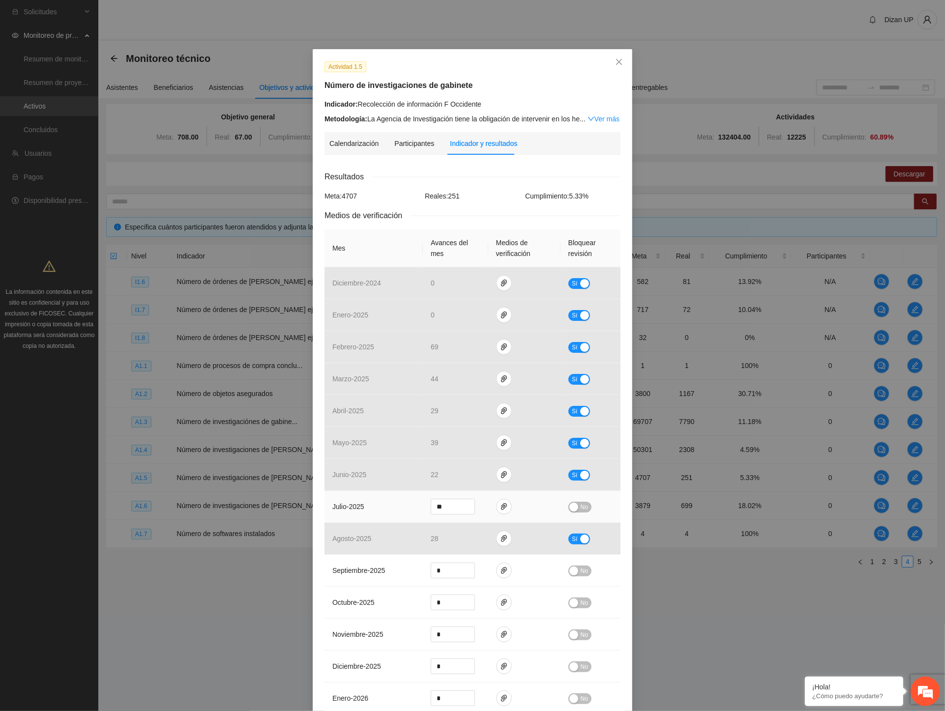
click at [567, 398] on button "No" at bounding box center [579, 507] width 23 height 11
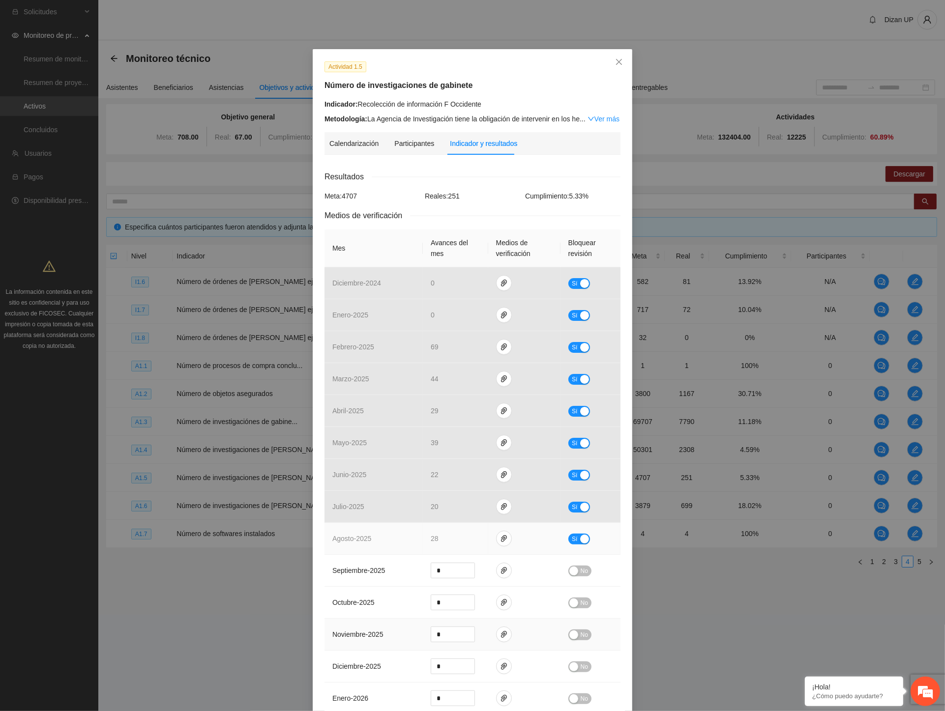
drag, startPoint x: 321, startPoint y: 631, endPoint x: 409, endPoint y: 531, distance: 133.0
click at [324, 398] on td "noviembre - 2025" at bounding box center [373, 635] width 98 height 32
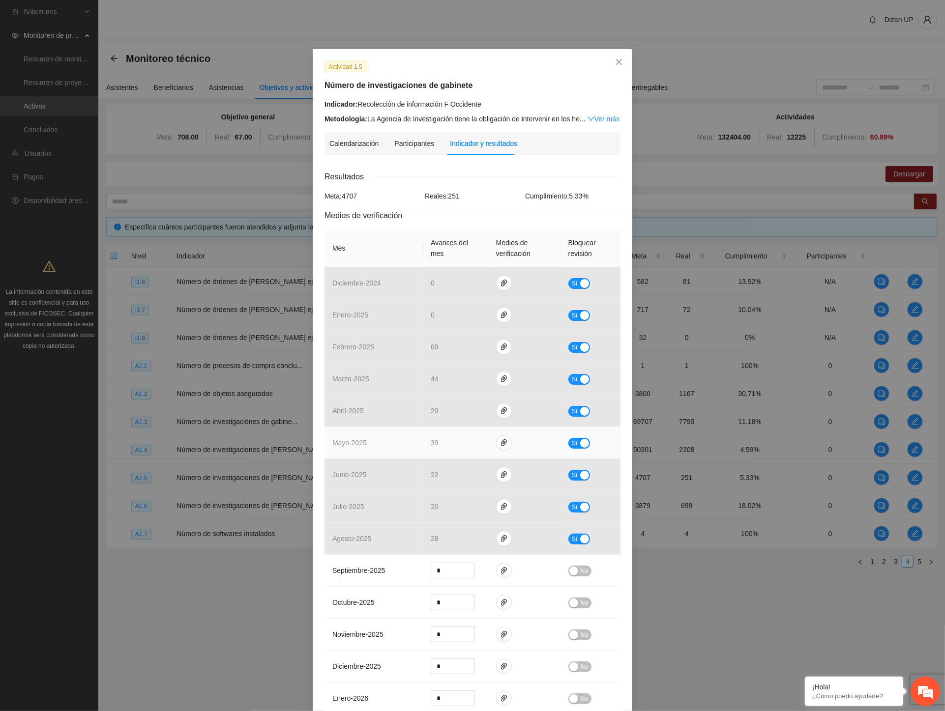
drag, startPoint x: 576, startPoint y: 446, endPoint x: 474, endPoint y: 453, distance: 101.5
click at [567, 398] on div "button" at bounding box center [584, 443] width 9 height 9
click at [466, 398] on span "up" at bounding box center [469, 440] width 6 height 6
type input "**"
click at [567, 398] on button "No" at bounding box center [579, 443] width 23 height 11
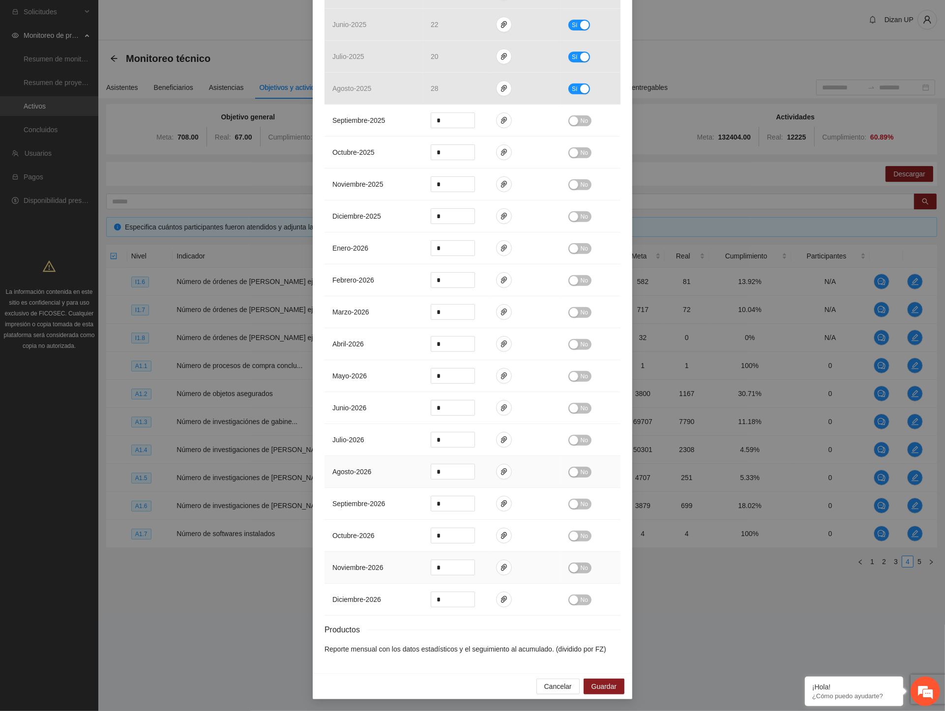
scroll to position [453, 0]
click at [567, 398] on span "Guardar" at bounding box center [603, 686] width 25 height 11
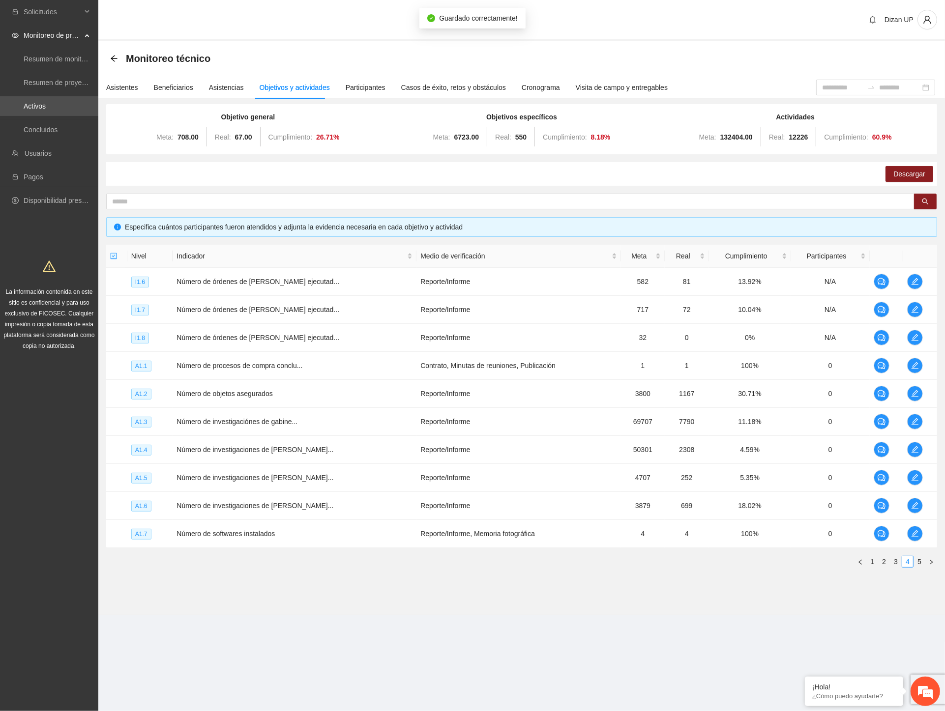
scroll to position [0, 0]
click at [125, 398] on div "Objetivo general Meta: 708.00 Real: 67.00 Cumplimiento: 26.71 % Objetivos espec…" at bounding box center [521, 345] width 846 height 477
click at [567, 398] on icon "edit" at bounding box center [915, 478] width 8 height 8
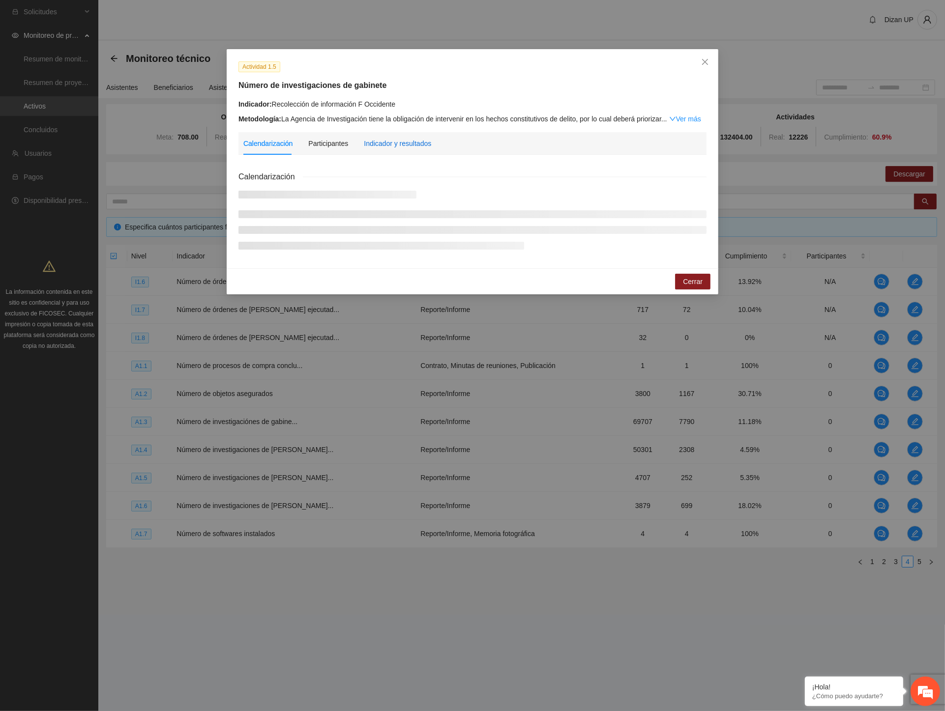
click at [387, 140] on div "Indicador y resultados" at bounding box center [397, 143] width 67 height 11
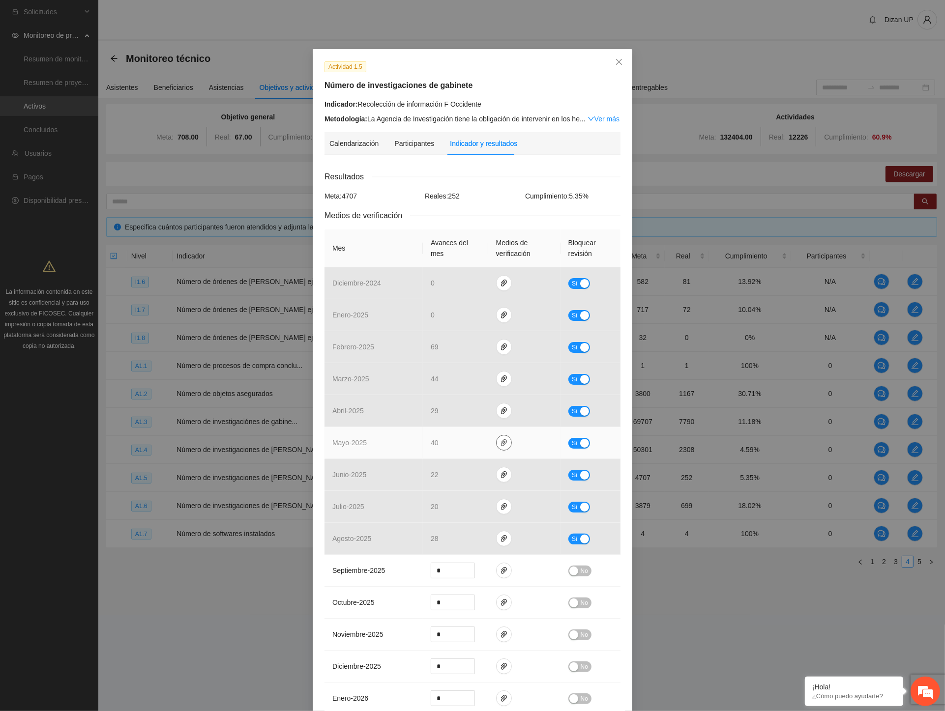
click at [496, 398] on button "button" at bounding box center [504, 443] width 16 height 16
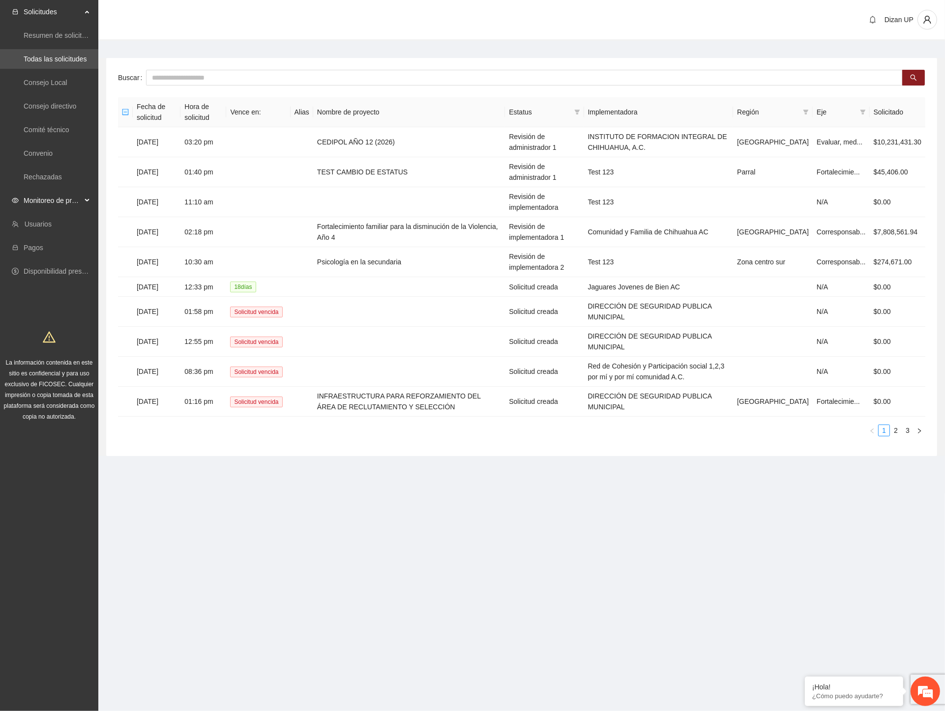
click at [40, 197] on span "Monitoreo de proyectos" at bounding box center [53, 201] width 58 height 20
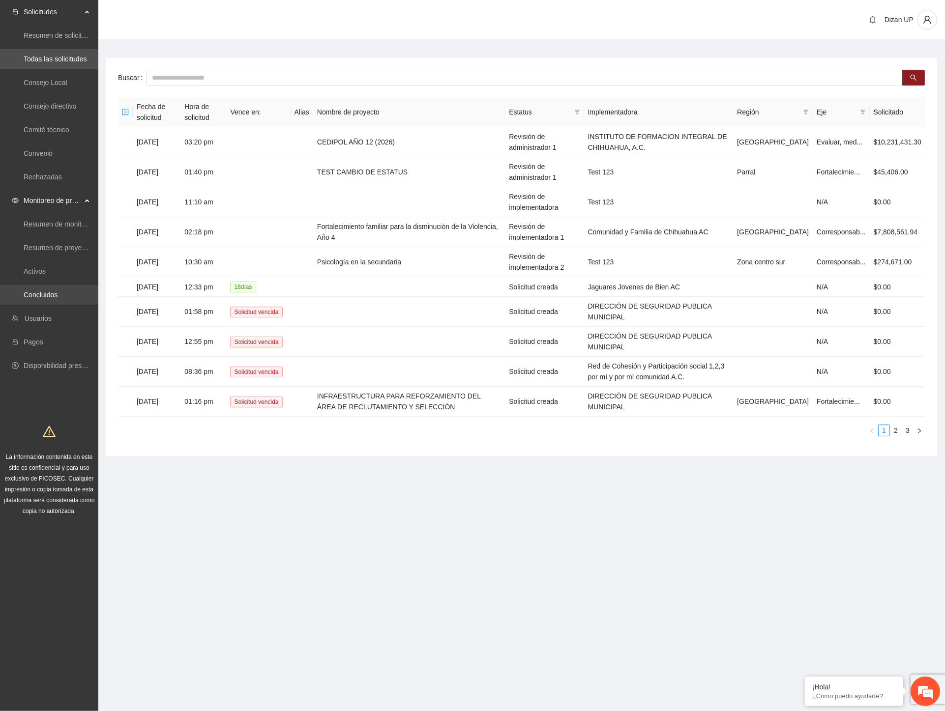
click at [31, 291] on link "Concluidos" at bounding box center [41, 295] width 34 height 8
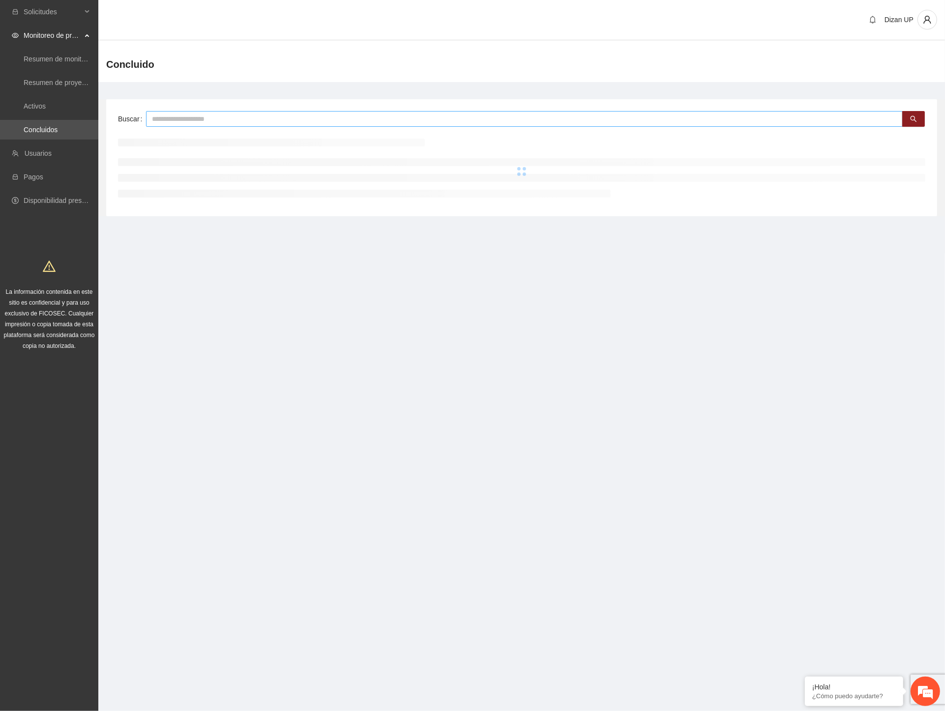
click at [179, 115] on input "text" at bounding box center [524, 119] width 756 height 16
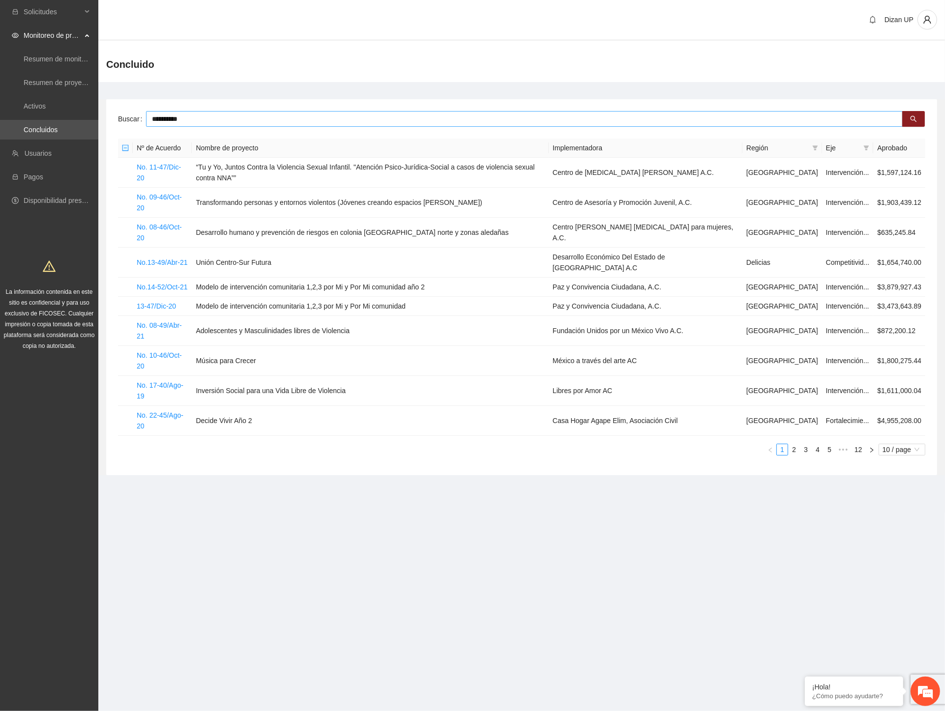
type input "**********"
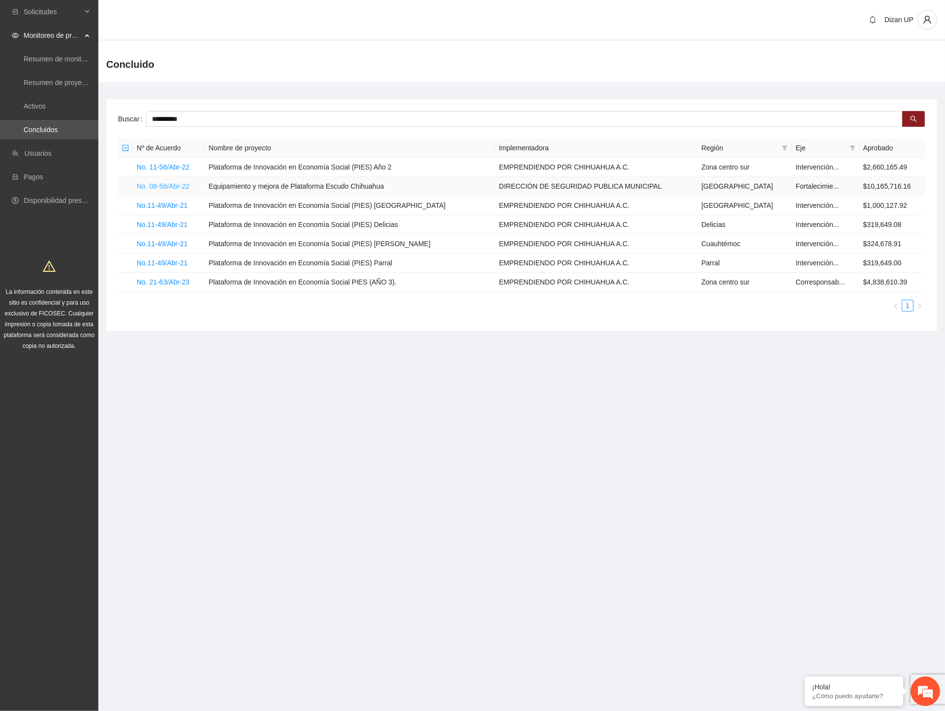
click at [175, 185] on link "No. 08-56/Abr-22" at bounding box center [163, 186] width 53 height 8
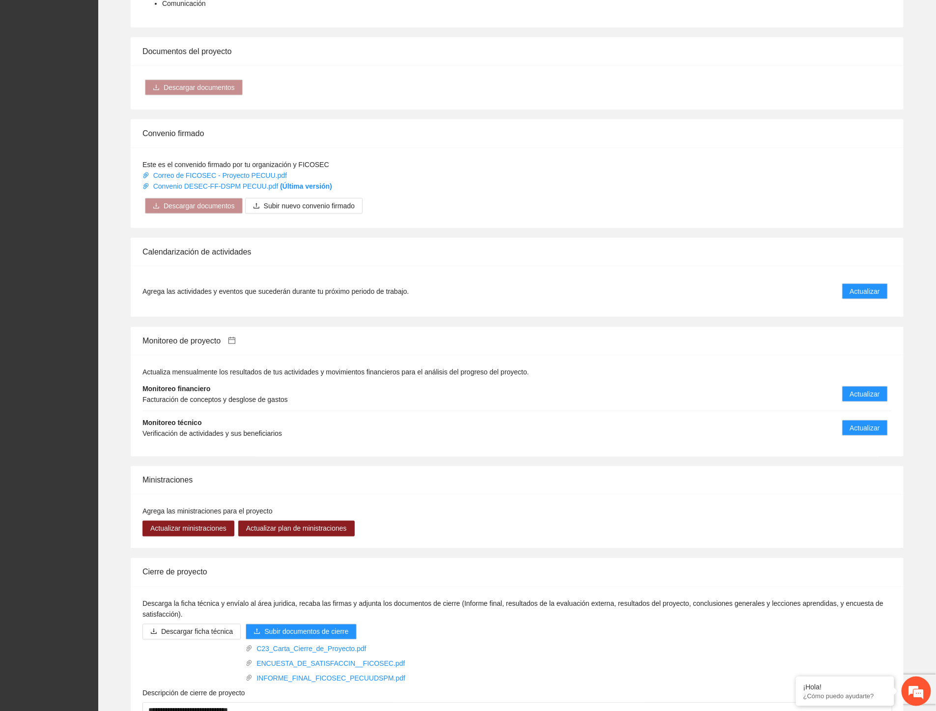
scroll to position [457, 0]
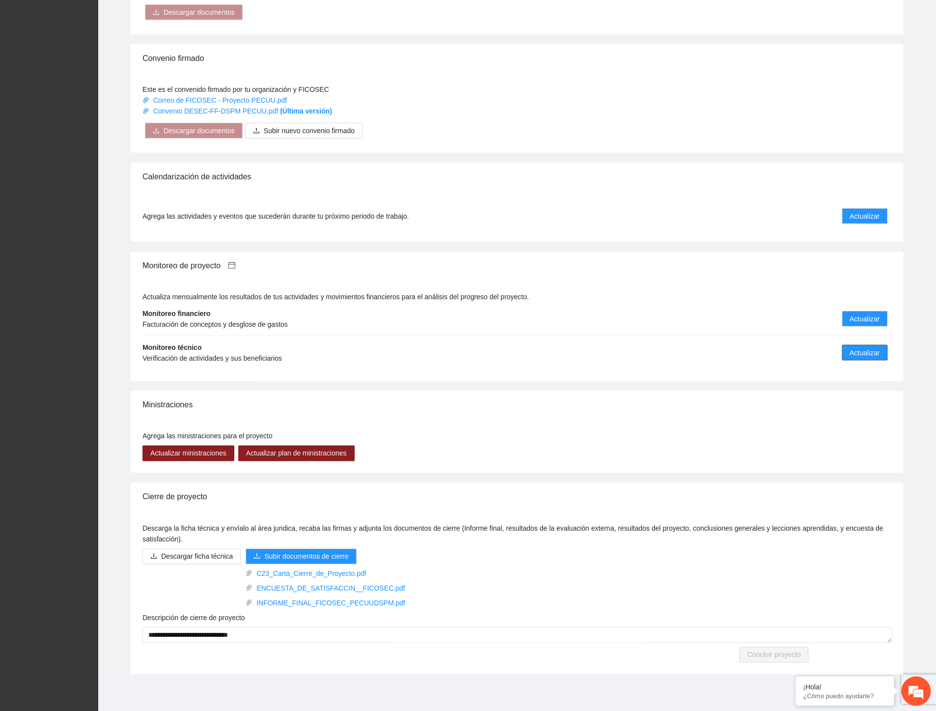
click at [875, 349] on span "Actualizar" at bounding box center [865, 352] width 30 height 11
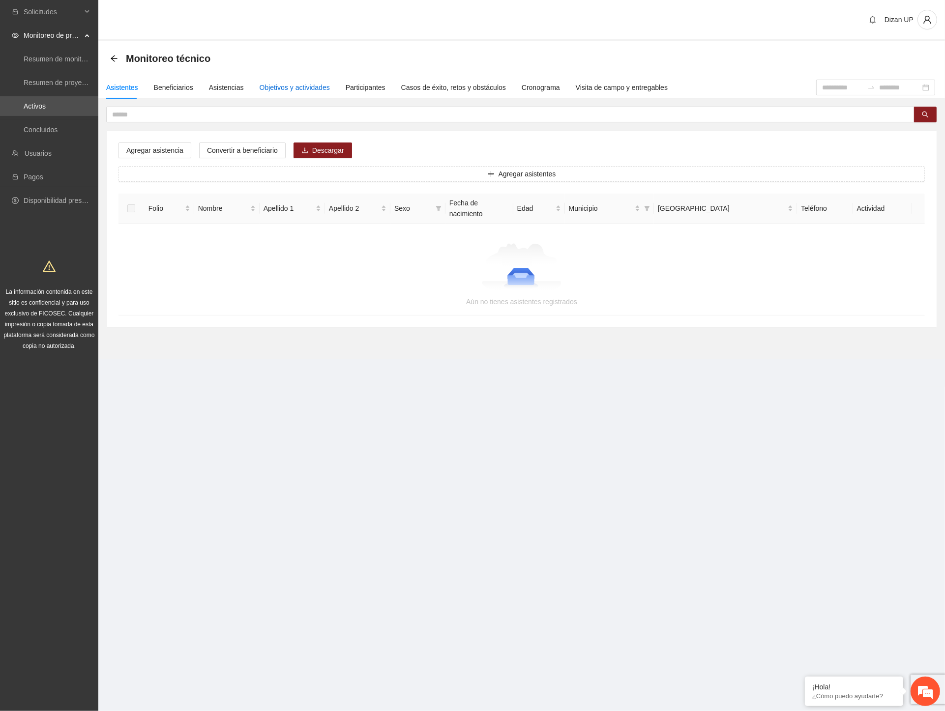
click at [292, 90] on div "Objetivos y actividades" at bounding box center [294, 87] width 70 height 11
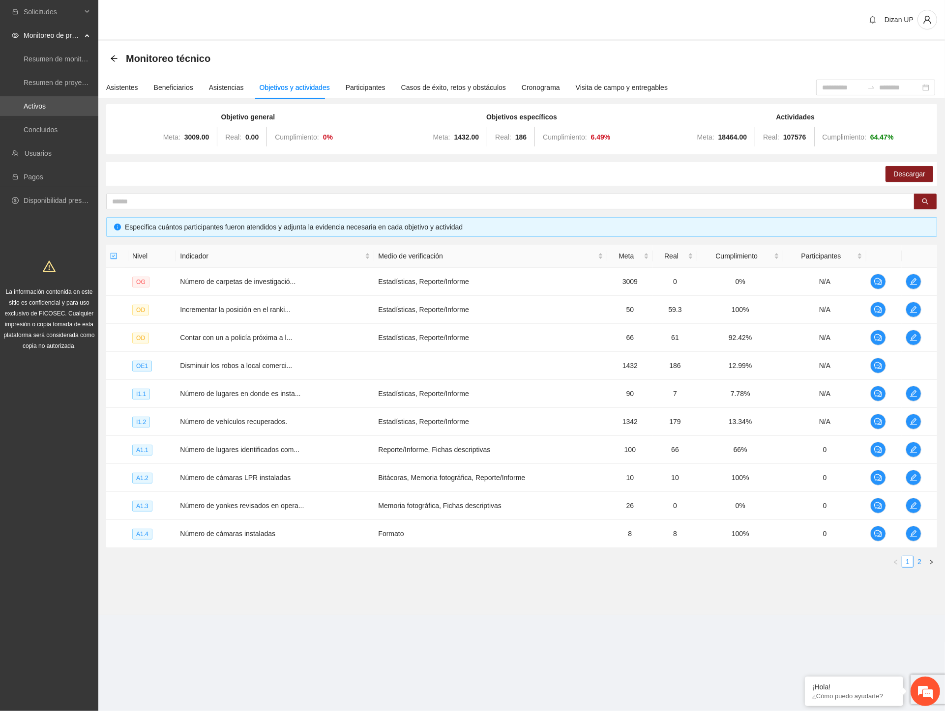
click at [921, 559] on link "2" at bounding box center [919, 561] width 11 height 11
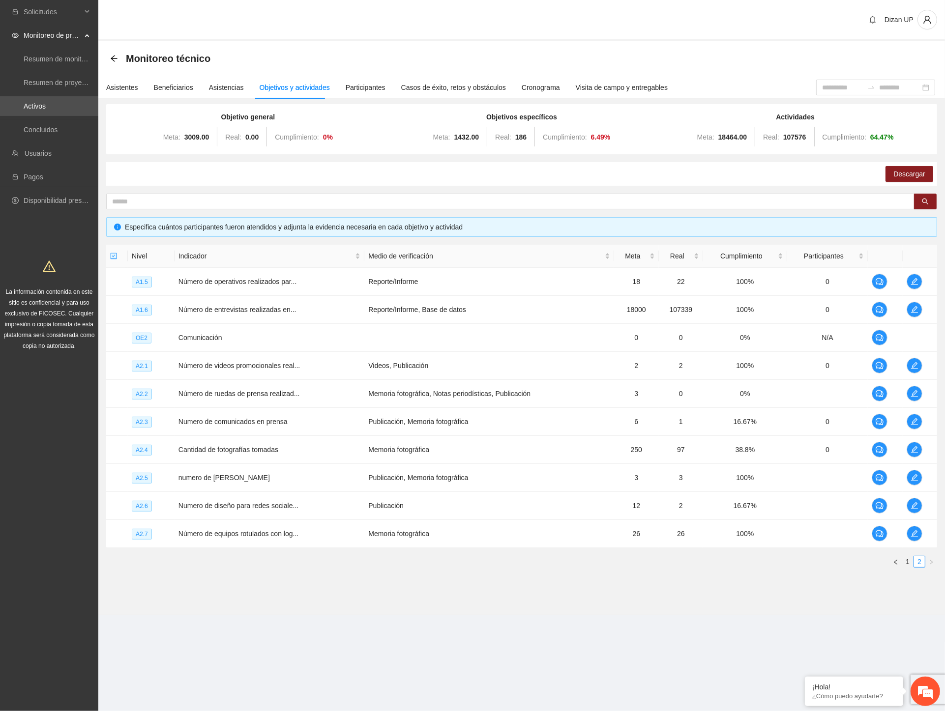
drag, startPoint x: 909, startPoint y: 562, endPoint x: 851, endPoint y: 562, distance: 58.5
click at [908, 562] on link "1" at bounding box center [907, 561] width 11 height 11
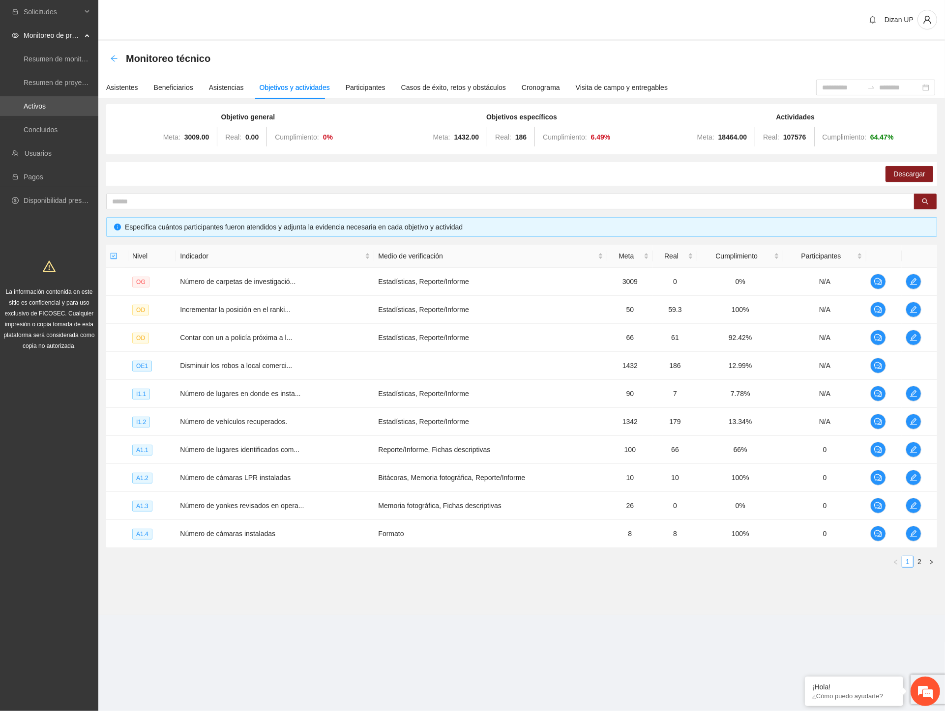
click at [115, 58] on icon "arrow-left" at bounding box center [114, 58] width 6 height 6
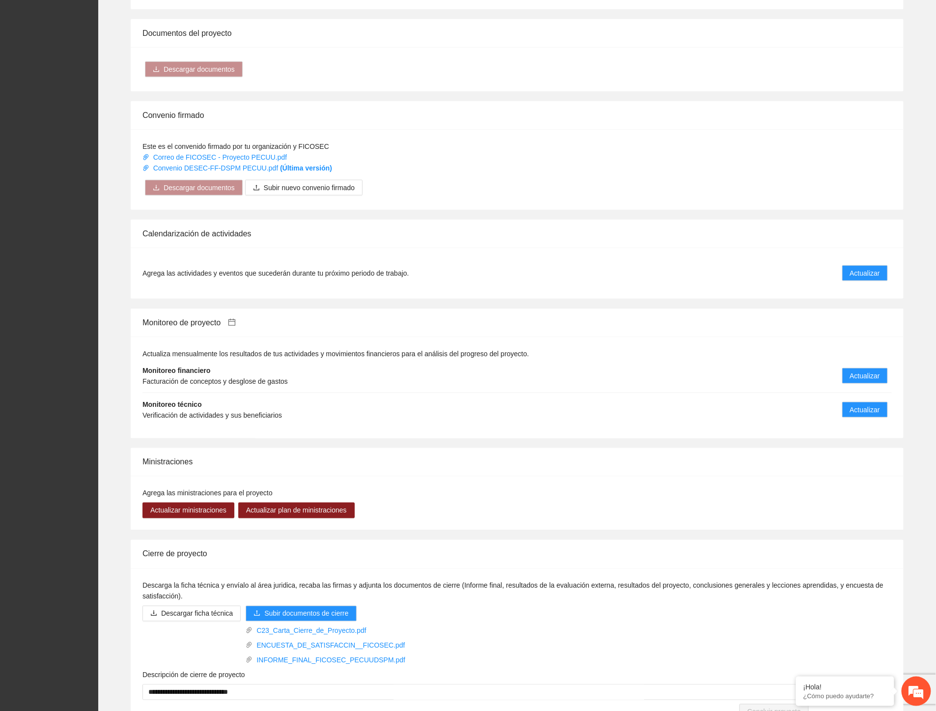
scroll to position [436, 0]
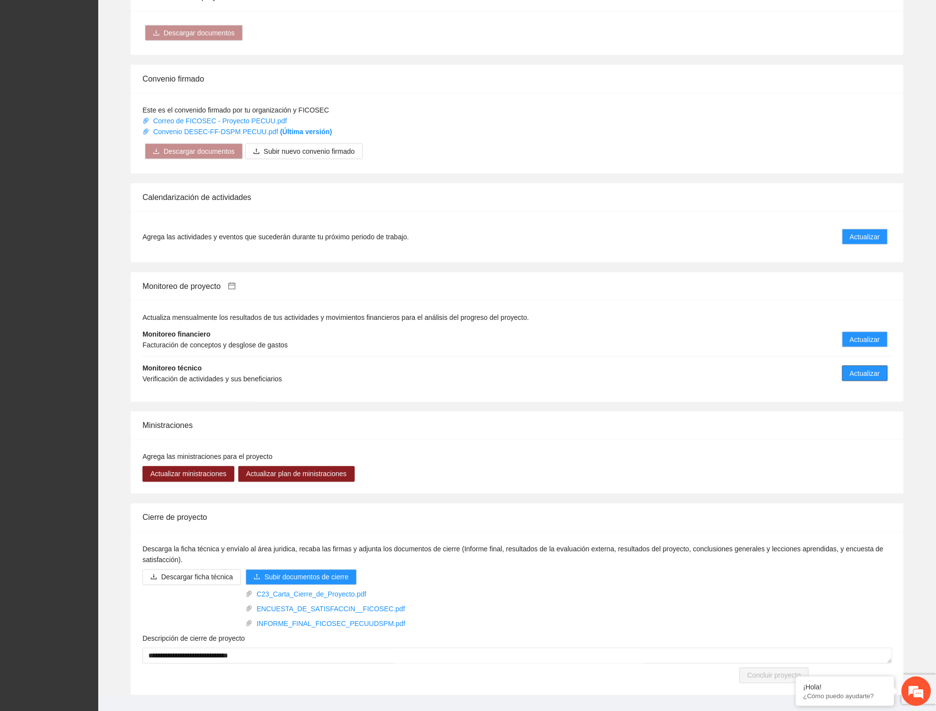
click at [857, 374] on span "Actualizar" at bounding box center [865, 373] width 30 height 11
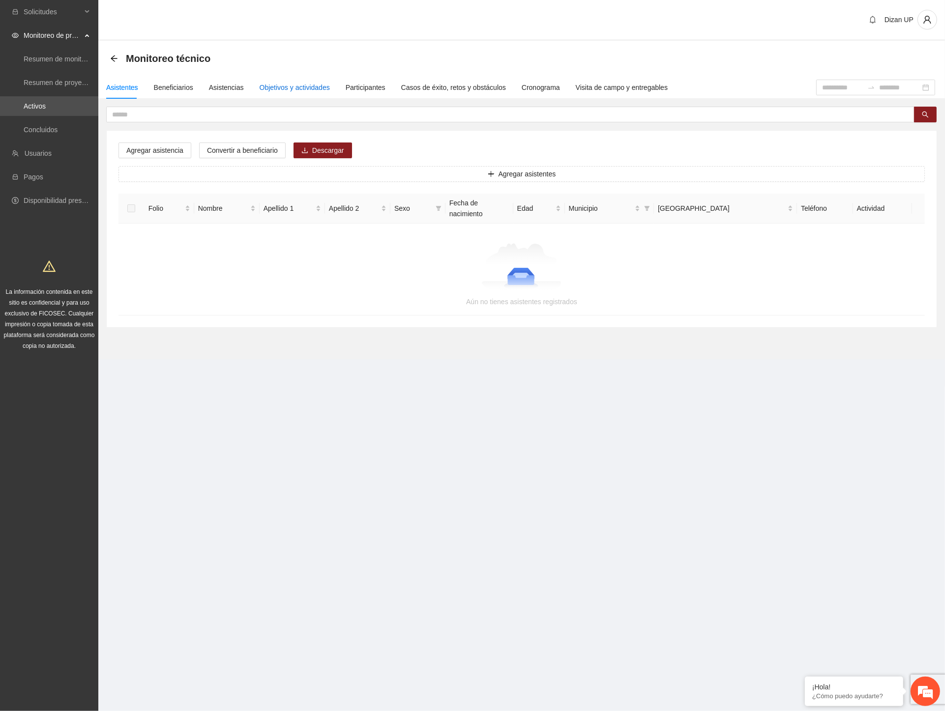
click at [293, 86] on div "Objetivos y actividades" at bounding box center [294, 87] width 70 height 11
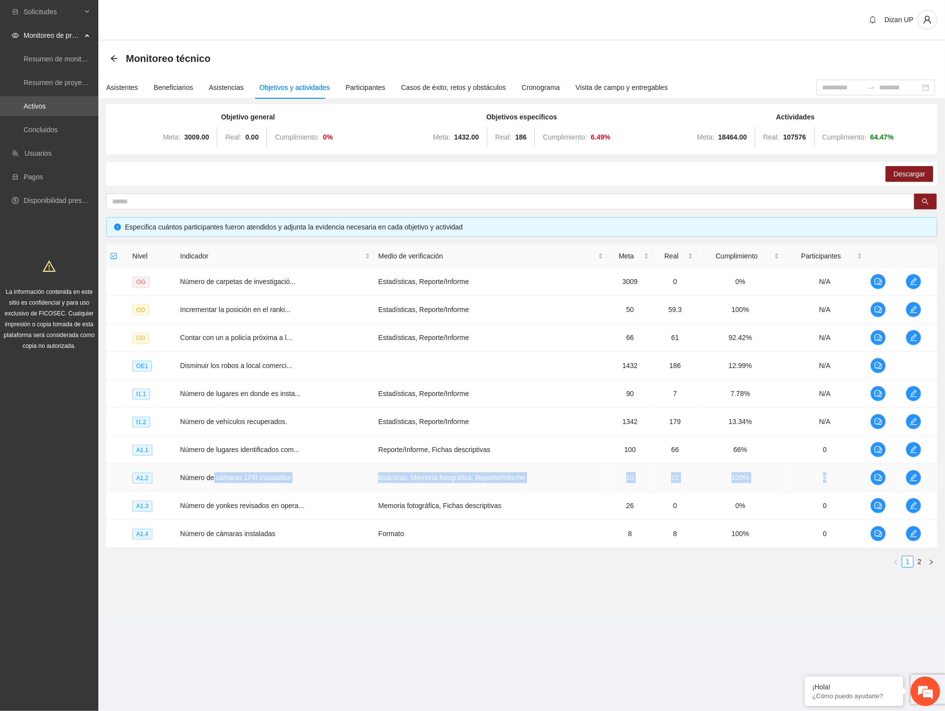
drag, startPoint x: 213, startPoint y: 479, endPoint x: 868, endPoint y: 480, distance: 655.1
click at [868, 480] on tr "A1.2 Número de cámaras LPR instaladas Bitácoras, Memoria fotográfica, Reporte/I…" at bounding box center [521, 478] width 831 height 28
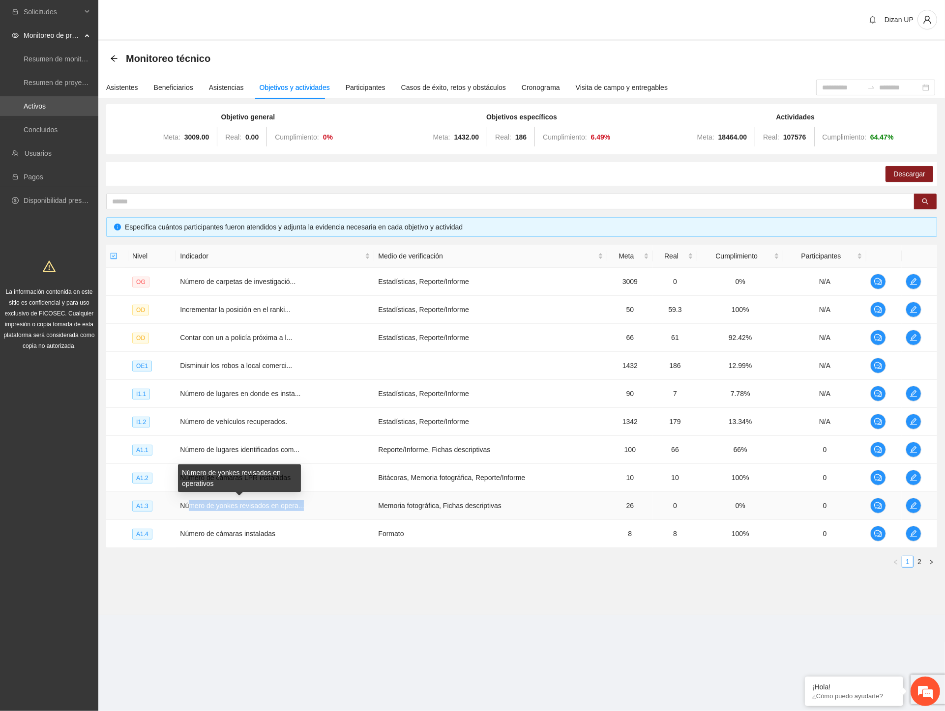
drag, startPoint x: 188, startPoint y: 504, endPoint x: 321, endPoint y: 509, distance: 133.3
click at [321, 509] on td "Número de yonkes revisados en opera..." at bounding box center [275, 506] width 198 height 28
drag, startPoint x: 201, startPoint y: 535, endPoint x: 350, endPoint y: 537, distance: 149.4
click at [350, 537] on td "Número de cámaras instaladas" at bounding box center [275, 534] width 198 height 28
click at [913, 539] on button "button" at bounding box center [913, 534] width 16 height 16
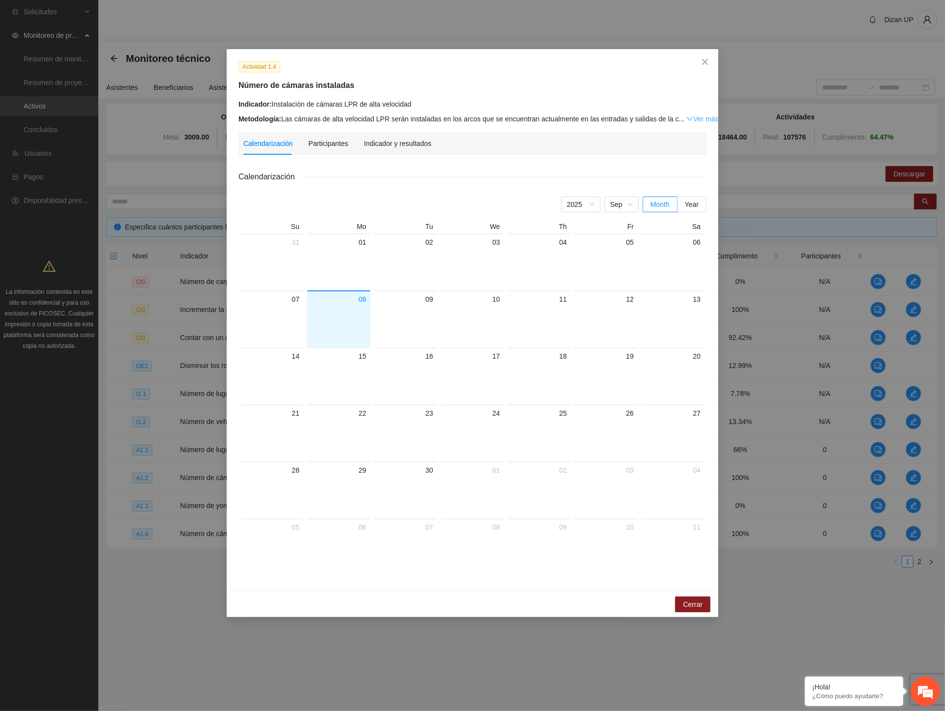
click at [686, 119] on link "Ver más" at bounding box center [702, 119] width 32 height 8
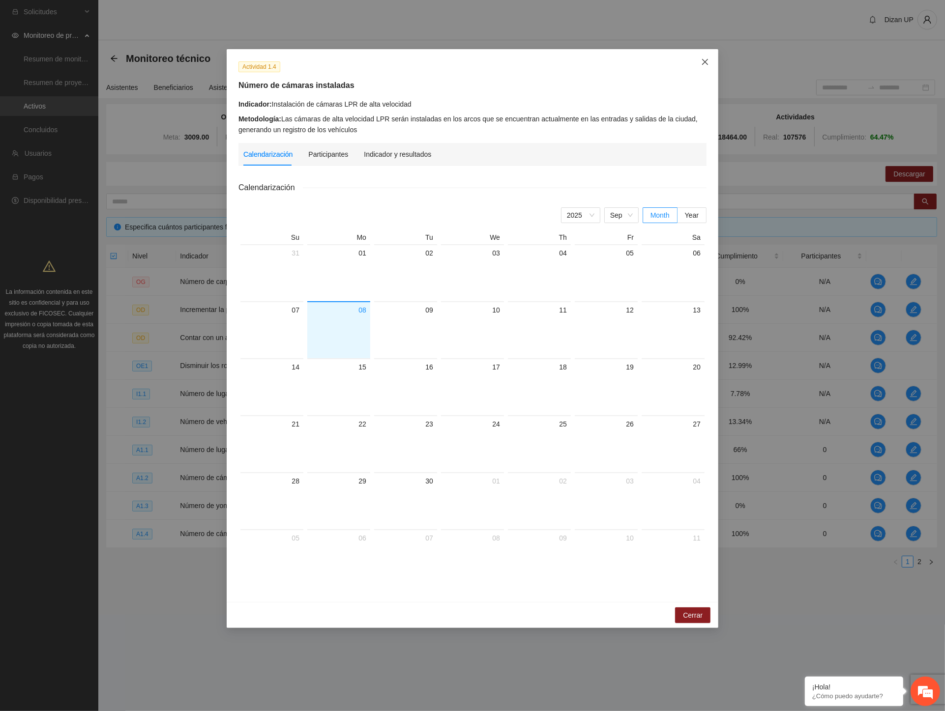
click at [705, 59] on icon "close" at bounding box center [705, 62] width 8 height 8
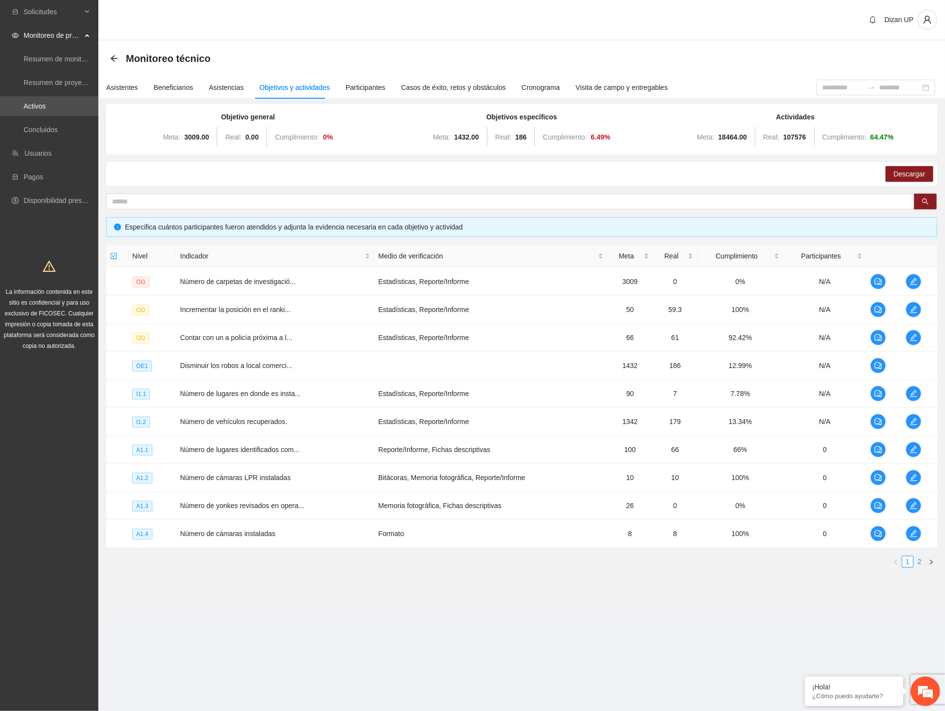
click at [915, 563] on link "2" at bounding box center [919, 561] width 11 height 11
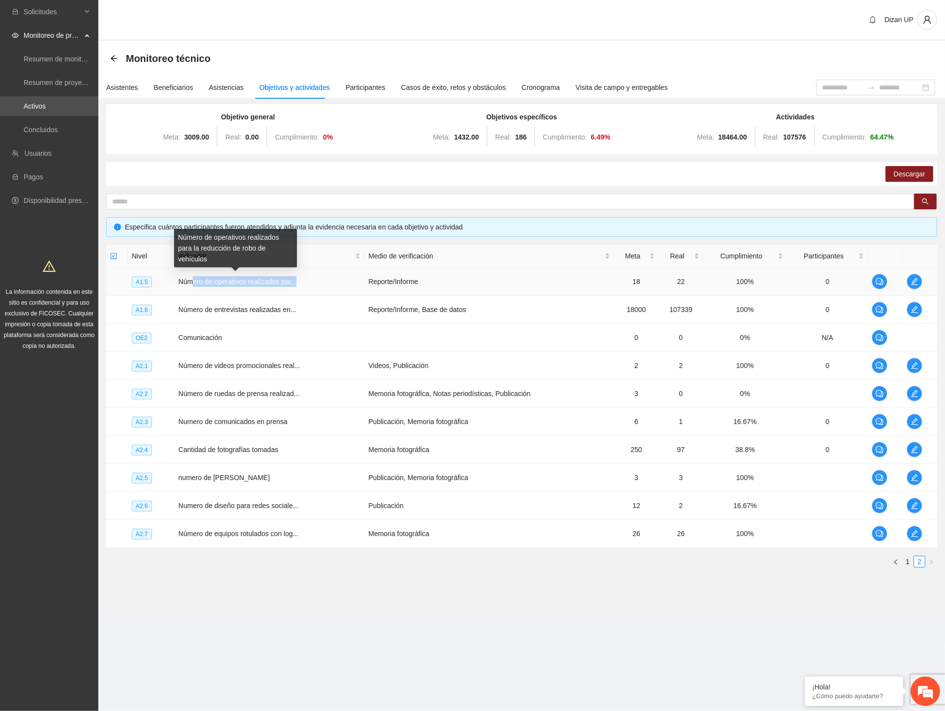
drag, startPoint x: 318, startPoint y: 288, endPoint x: 354, endPoint y: 288, distance: 35.4
click at [354, 288] on td "Número de operativos realizados par..." at bounding box center [269, 282] width 190 height 28
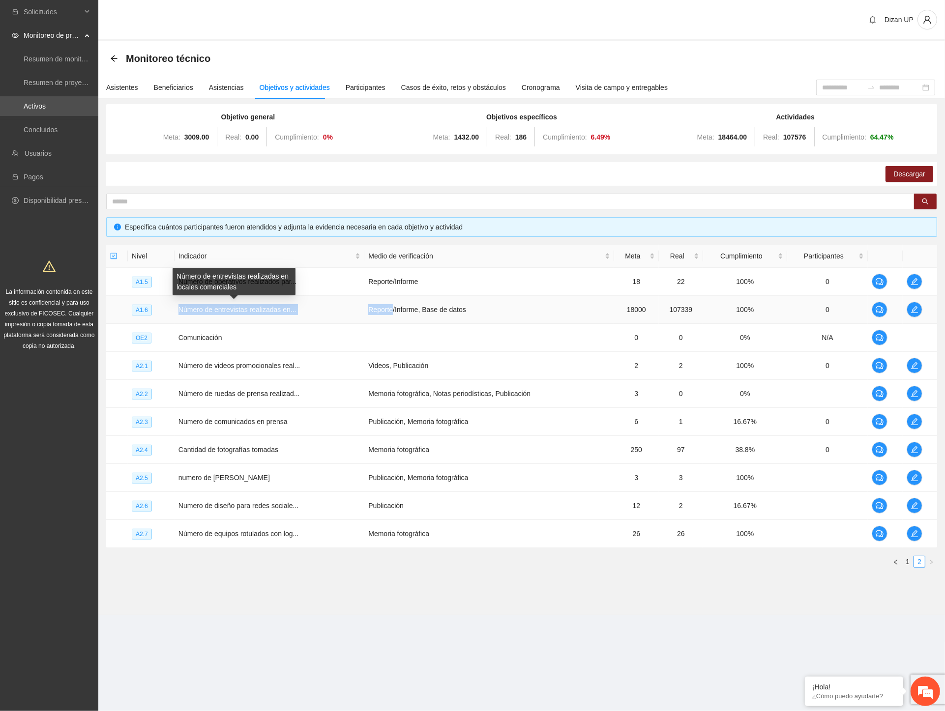
drag, startPoint x: 346, startPoint y: 311, endPoint x: 390, endPoint y: 312, distance: 44.2
click at [390, 312] on tr "A1.6 Número de entrevistas realizadas en... Reporte/Informe, Base de datos 1800…" at bounding box center [521, 310] width 831 height 28
click at [401, 285] on td "Reporte/Informe" at bounding box center [488, 282] width 249 height 28
click at [909, 563] on link "1" at bounding box center [907, 561] width 11 height 11
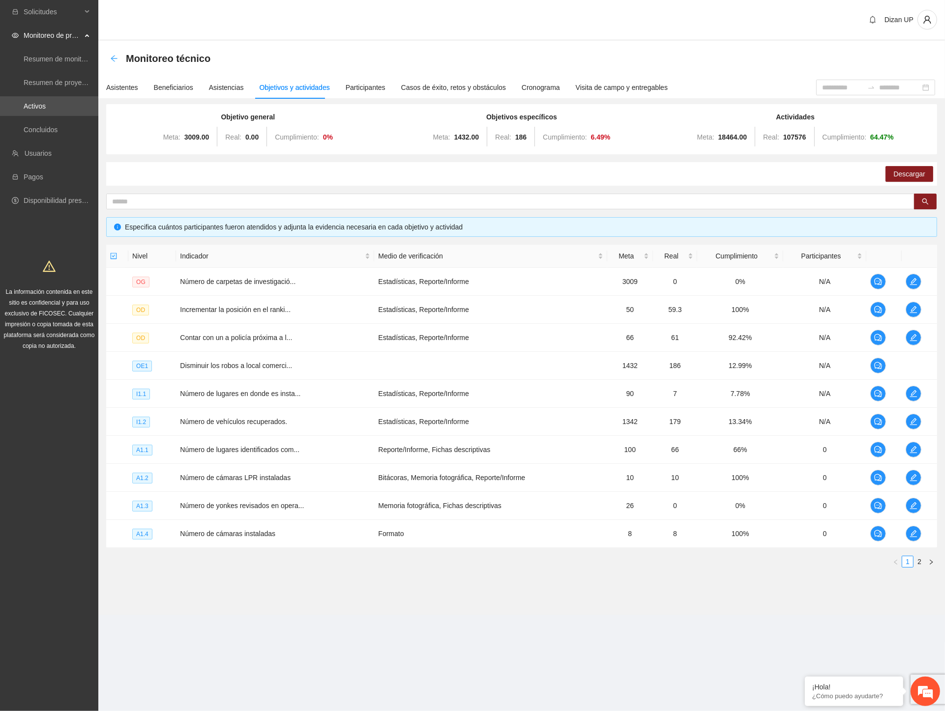
click at [116, 58] on icon "arrow-left" at bounding box center [114, 58] width 6 height 6
